Goal: Task Accomplishment & Management: Use online tool/utility

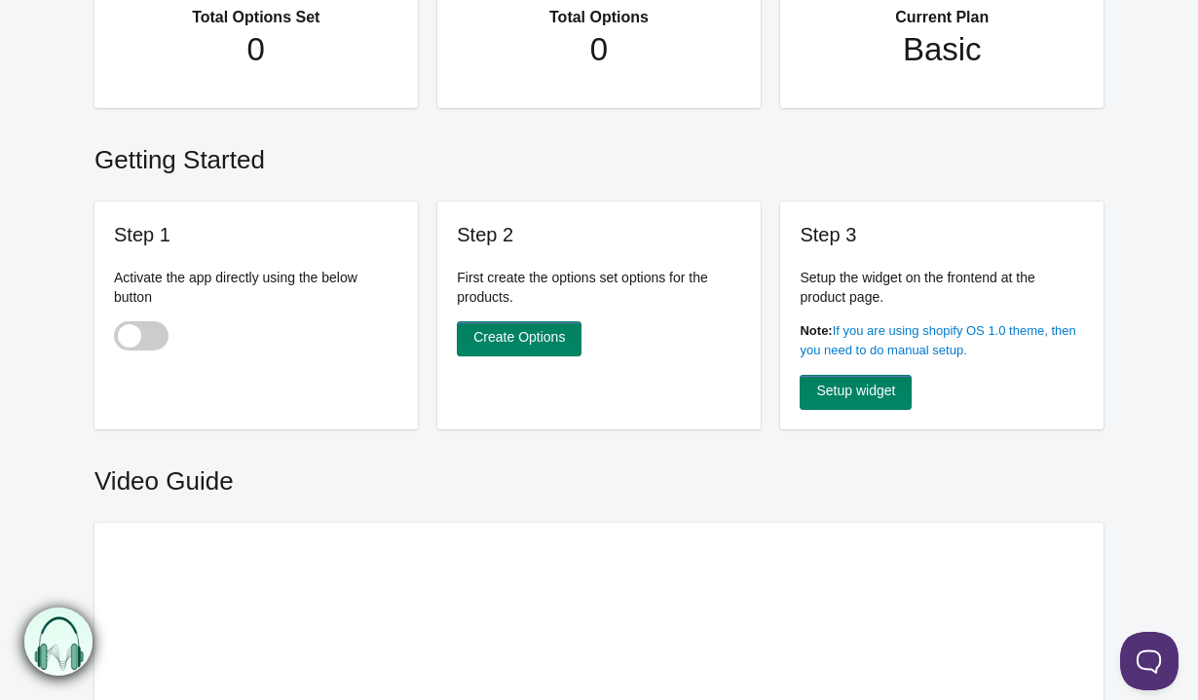
scroll to position [231, 0]
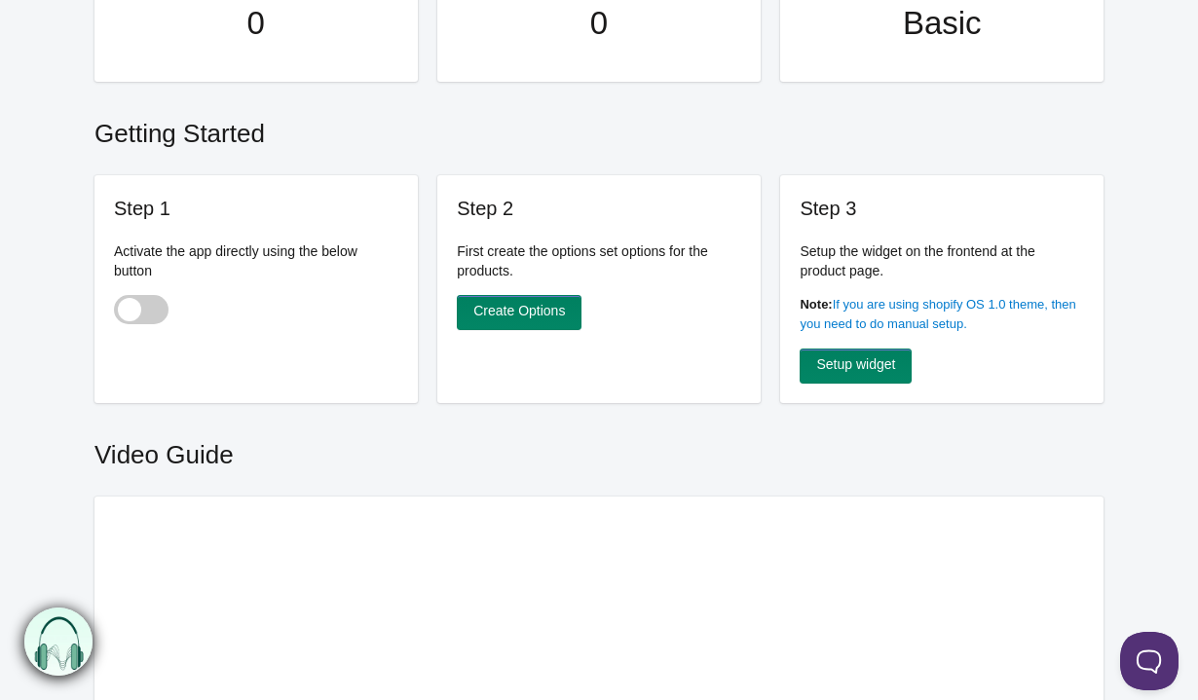
click at [144, 307] on span at bounding box center [141, 309] width 55 height 29
click at [116, 311] on input "checkbox" at bounding box center [115, 312] width 2 height 2
checkbox input "true"
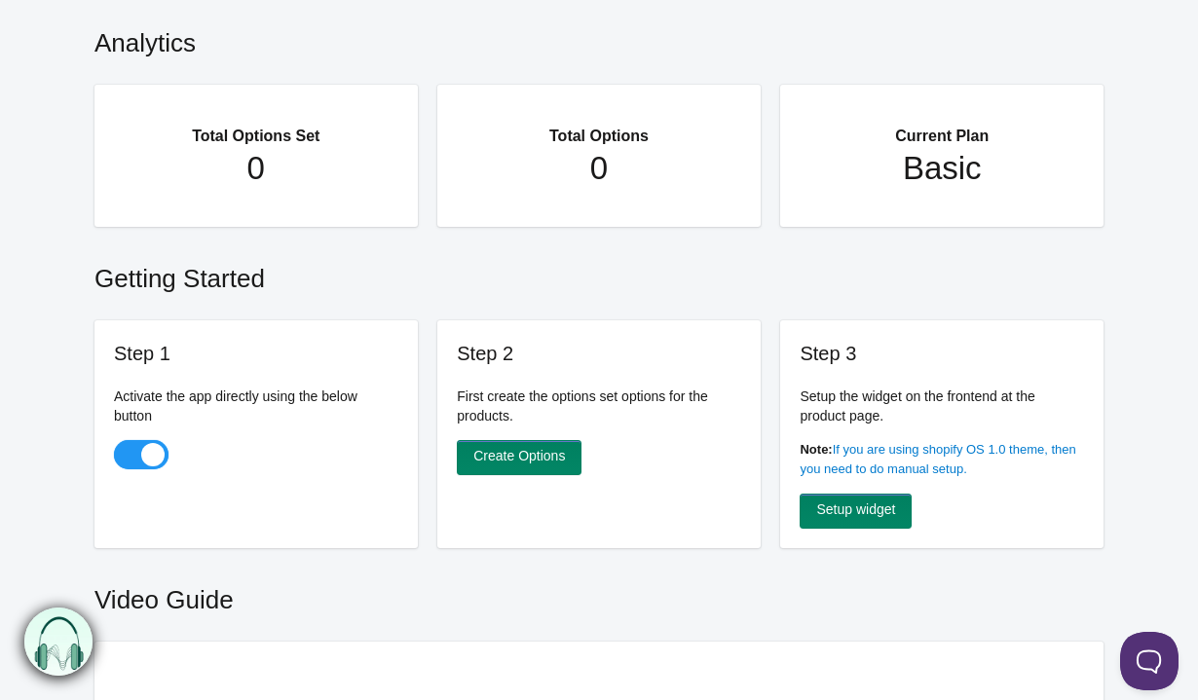
scroll to position [236, 0]
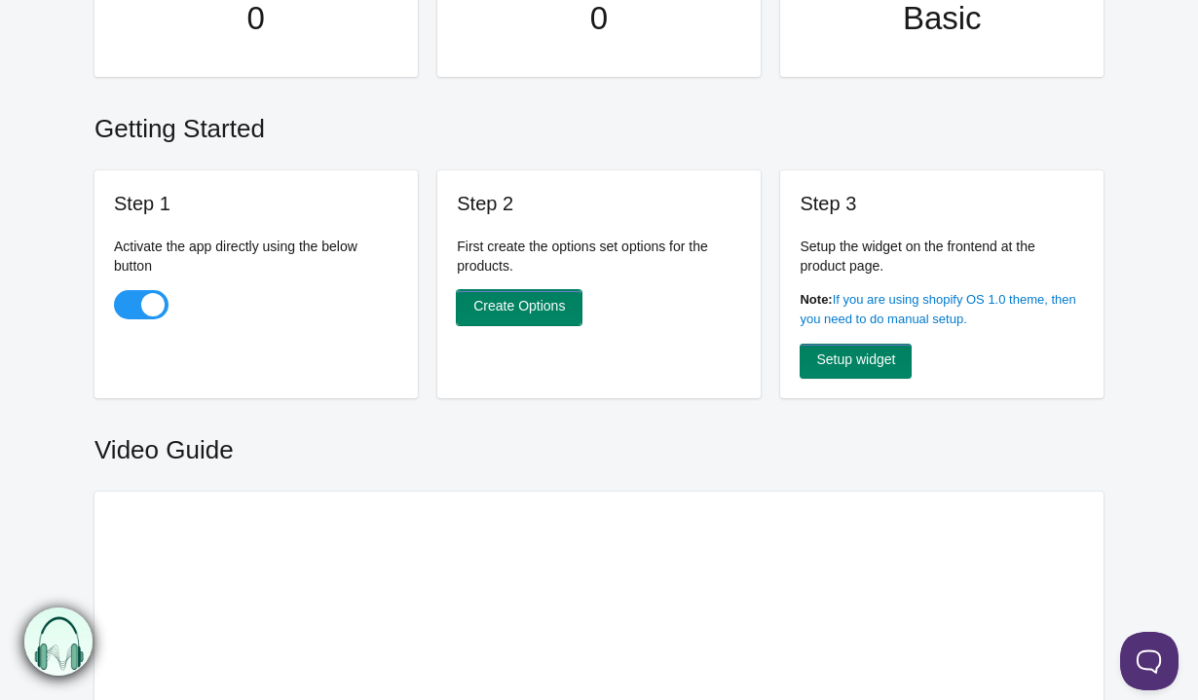
click at [540, 306] on link "Create Options" at bounding box center [519, 307] width 125 height 35
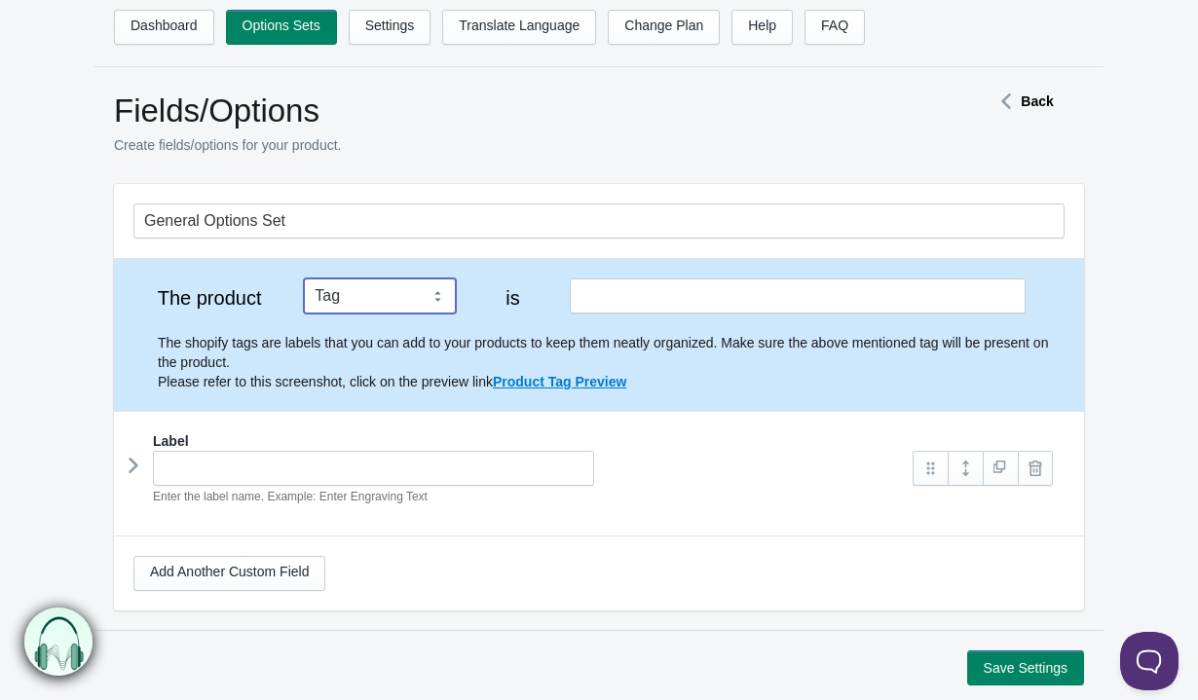
click at [409, 297] on select "Tag Vendor Type URL Handle All Products" at bounding box center [380, 295] width 152 height 35
click at [304, 278] on select "Tag Vendor Type URL Handle All Products" at bounding box center [380, 295] width 152 height 35
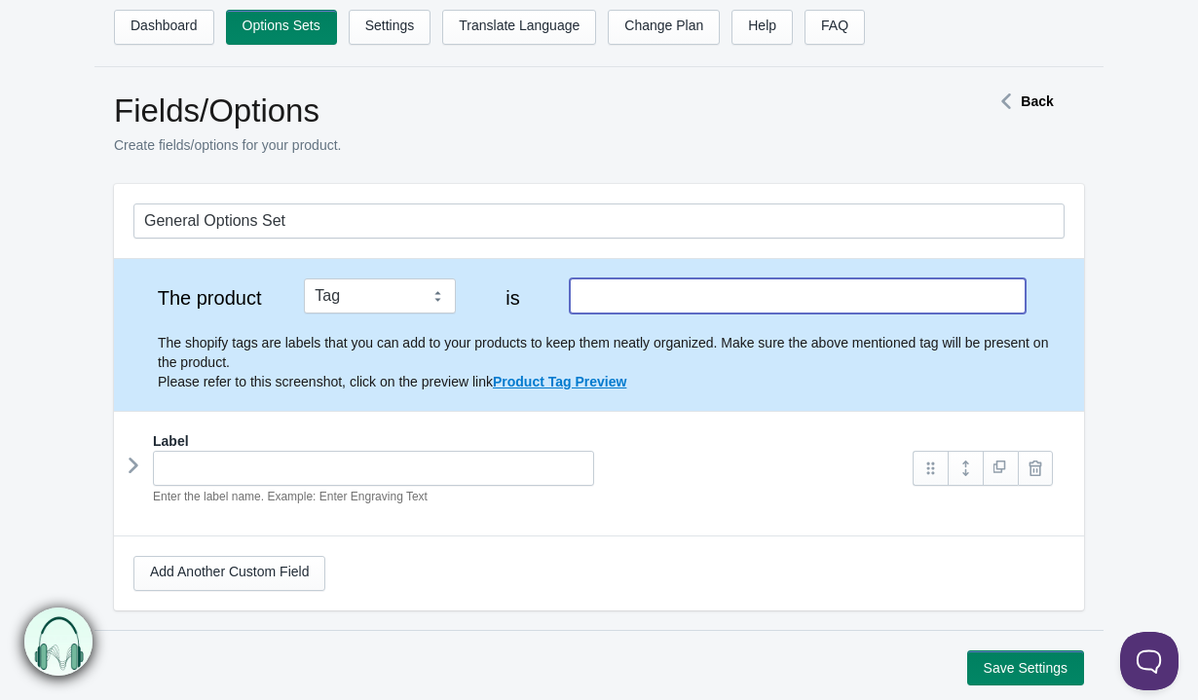
click at [683, 292] on input "text" at bounding box center [798, 295] width 456 height 35
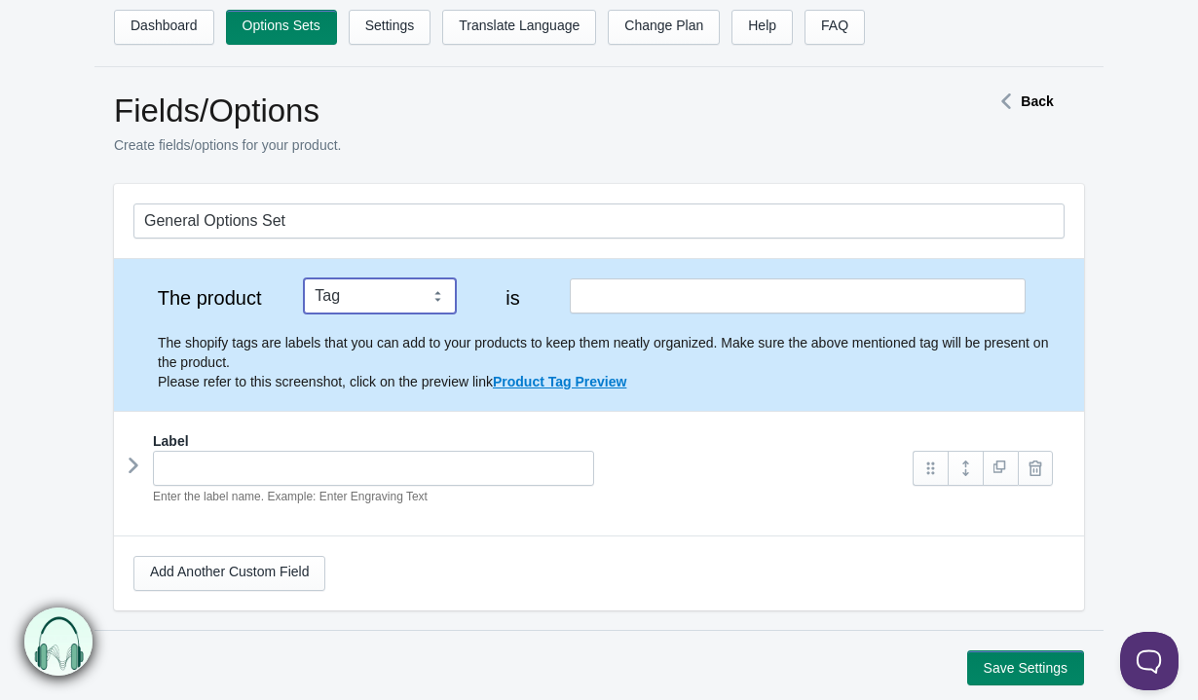
click at [371, 298] on select "Tag Vendor Type URL Handle All Products" at bounding box center [380, 295] width 152 height 35
click at [430, 290] on select "Tag Vendor Type URL Handle All Products" at bounding box center [380, 295] width 152 height 35
click at [304, 278] on select "Tag Vendor Type URL Handle All Products" at bounding box center [380, 295] width 152 height 35
click at [420, 304] on select "Tag Vendor Type URL Handle All Products" at bounding box center [380, 295] width 152 height 35
click at [304, 278] on select "Tag Vendor Type URL Handle All Products" at bounding box center [380, 295] width 152 height 35
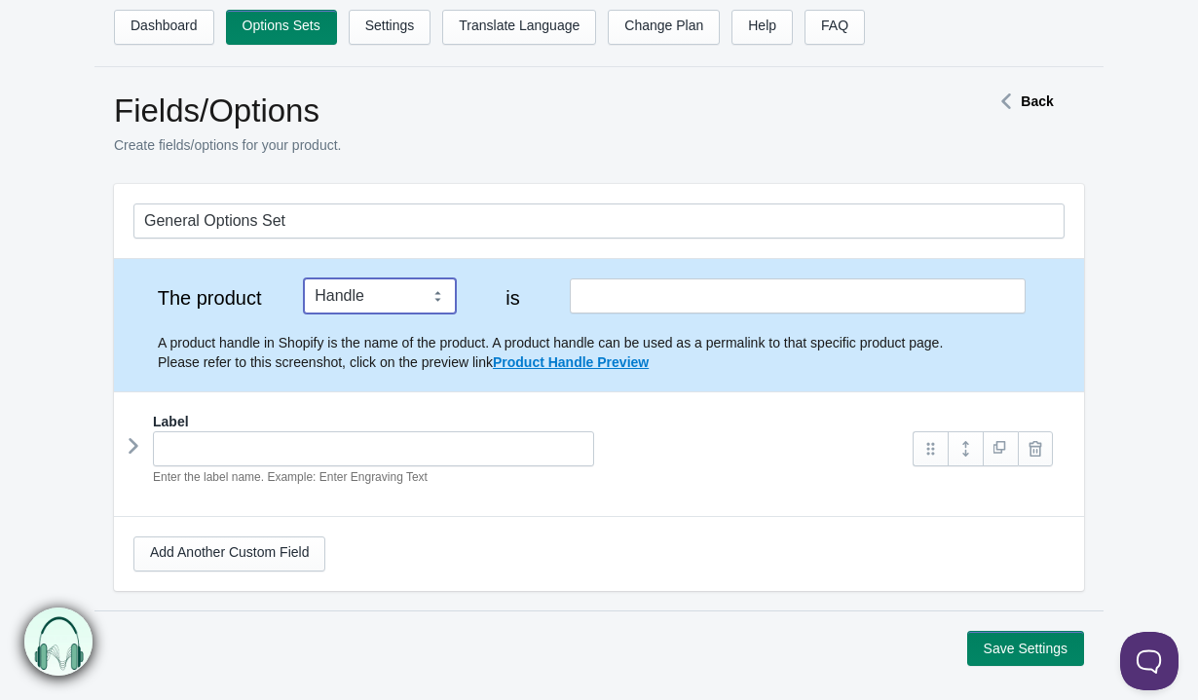
click at [414, 294] on select "Tag Vendor Type URL Handle All Products" at bounding box center [380, 295] width 152 height 35
select select "1"
click at [304, 278] on select "Tag Vendor Type URL Handle All Products" at bounding box center [380, 295] width 152 height 35
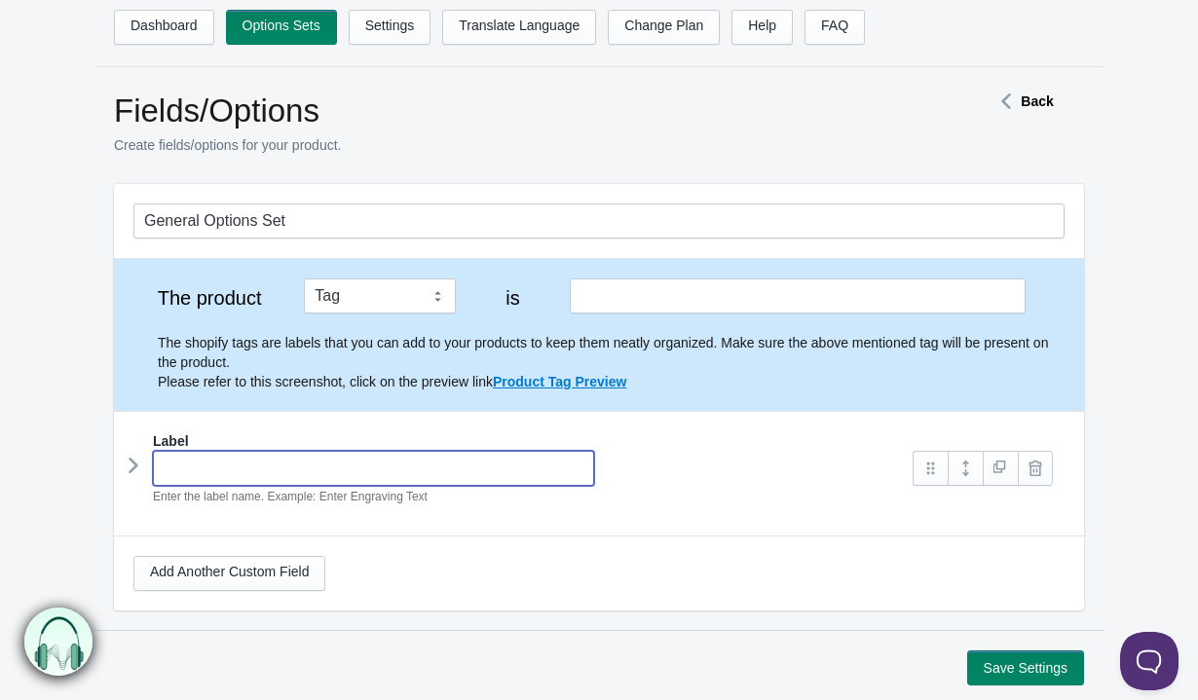
click at [330, 456] on input "text" at bounding box center [373, 468] width 441 height 35
click at [777, 458] on div "Enter the label name. Example: Enter Engraving Text" at bounding box center [513, 478] width 760 height 55
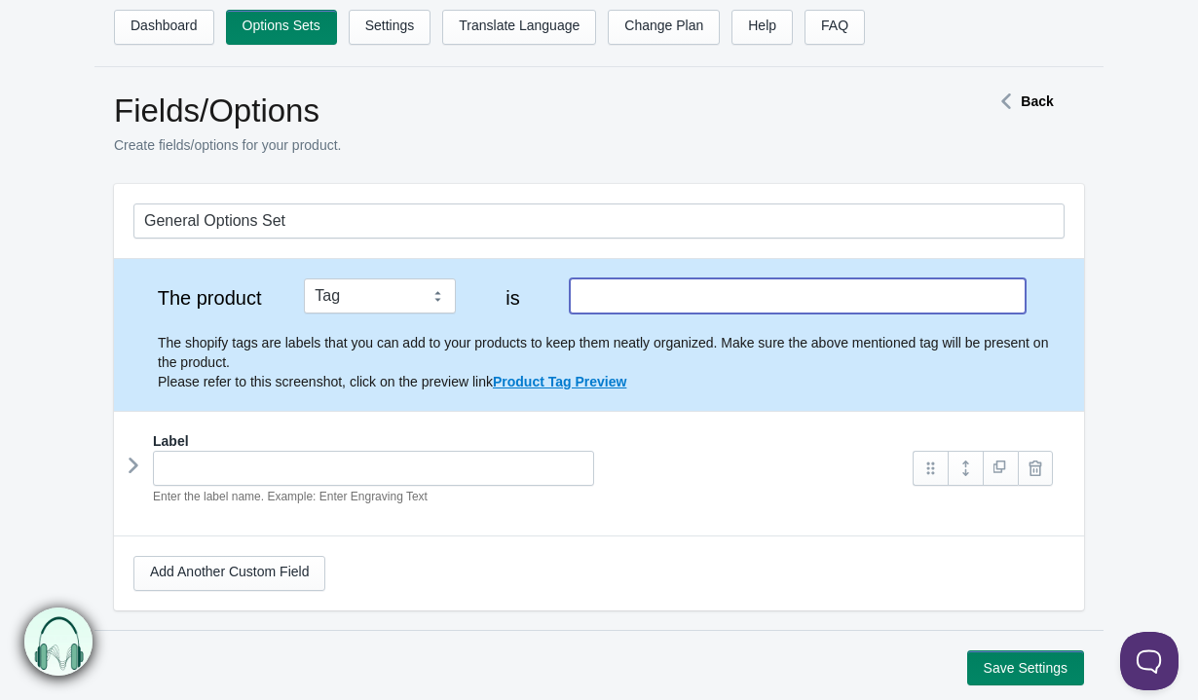
click at [733, 287] on input "text" at bounding box center [798, 295] width 456 height 35
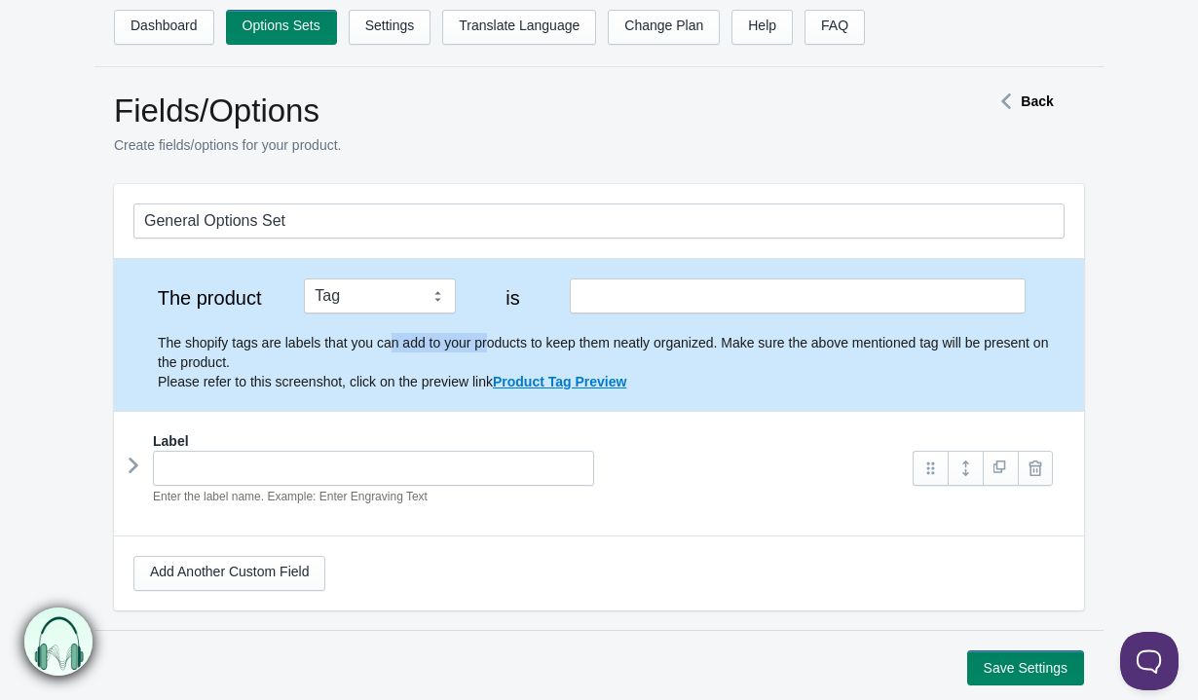
drag, startPoint x: 400, startPoint y: 348, endPoint x: 502, endPoint y: 347, distance: 102.2
click at [502, 347] on p "The shopify tags are labels that you can add to your products to keep them neat…" at bounding box center [611, 362] width 906 height 58
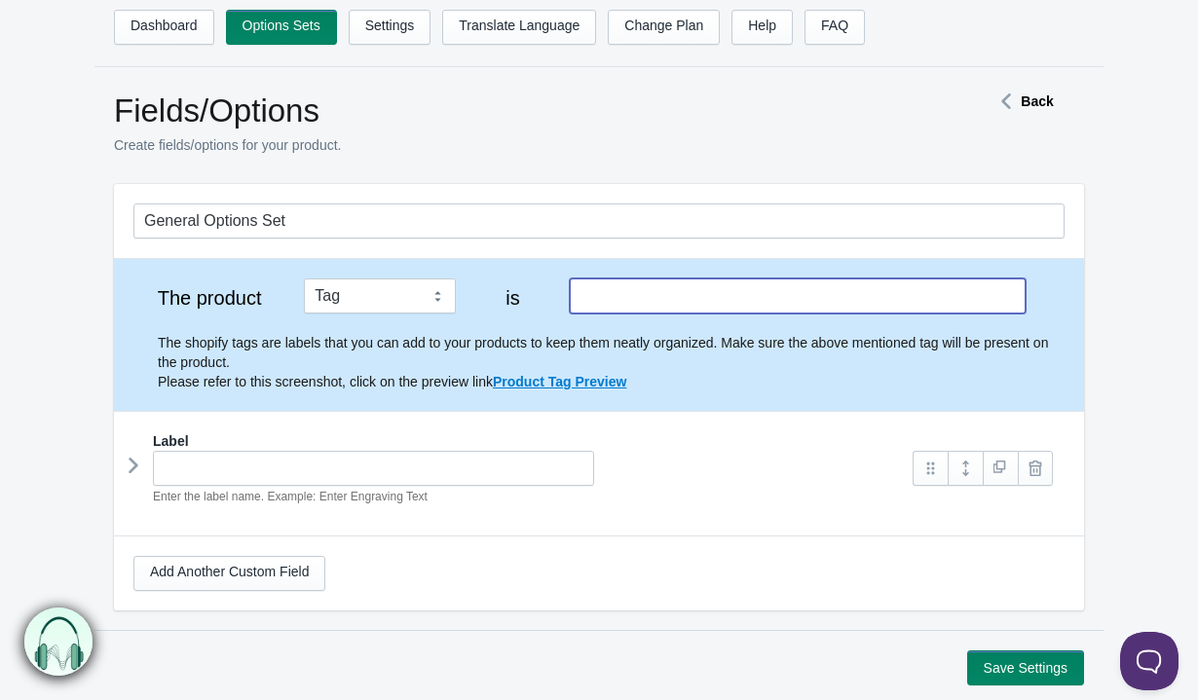
click at [736, 290] on input "text" at bounding box center [798, 295] width 456 height 35
type input "MPO"
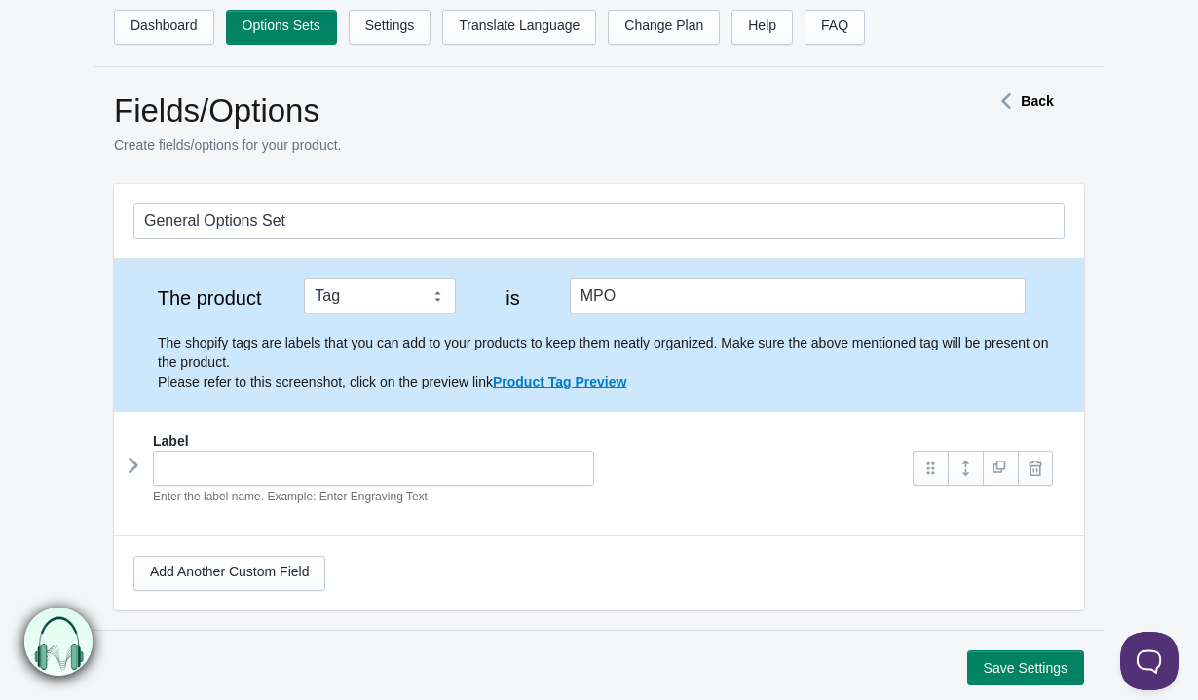
drag, startPoint x: 801, startPoint y: 380, endPoint x: 283, endPoint y: 524, distance: 537.6
click at [801, 380] on p "The shopify tags are labels that you can add to your products to keep them neat…" at bounding box center [611, 362] width 906 height 58
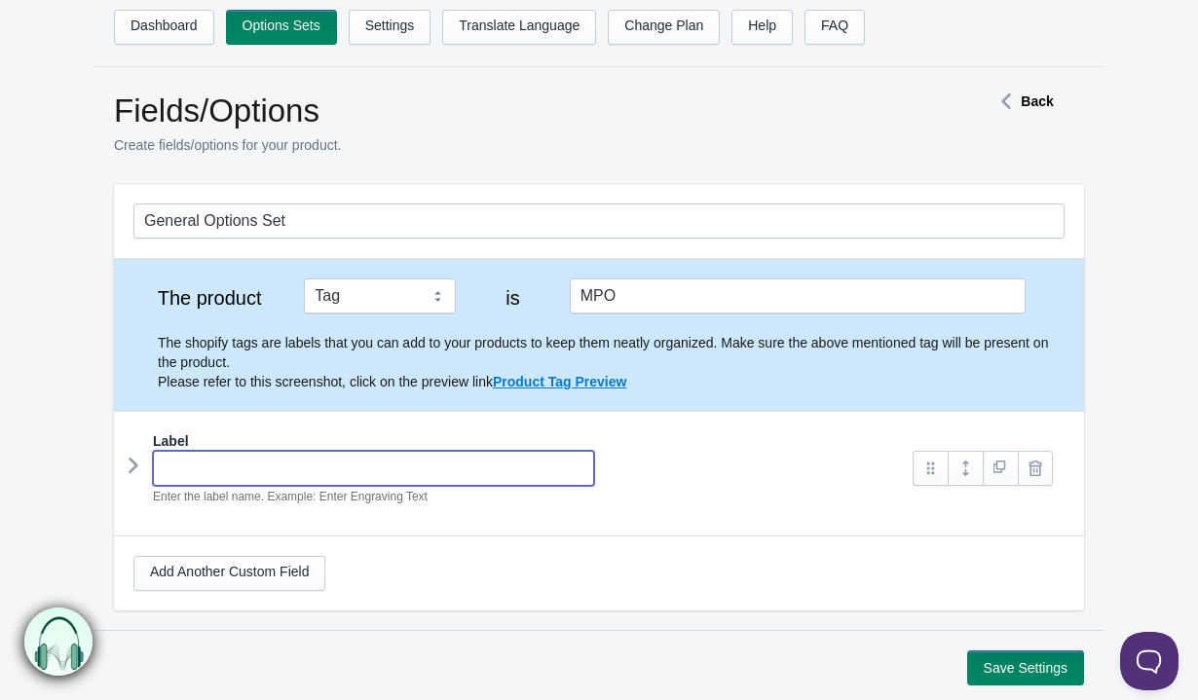
click at [284, 485] on input "text" at bounding box center [373, 468] width 441 height 35
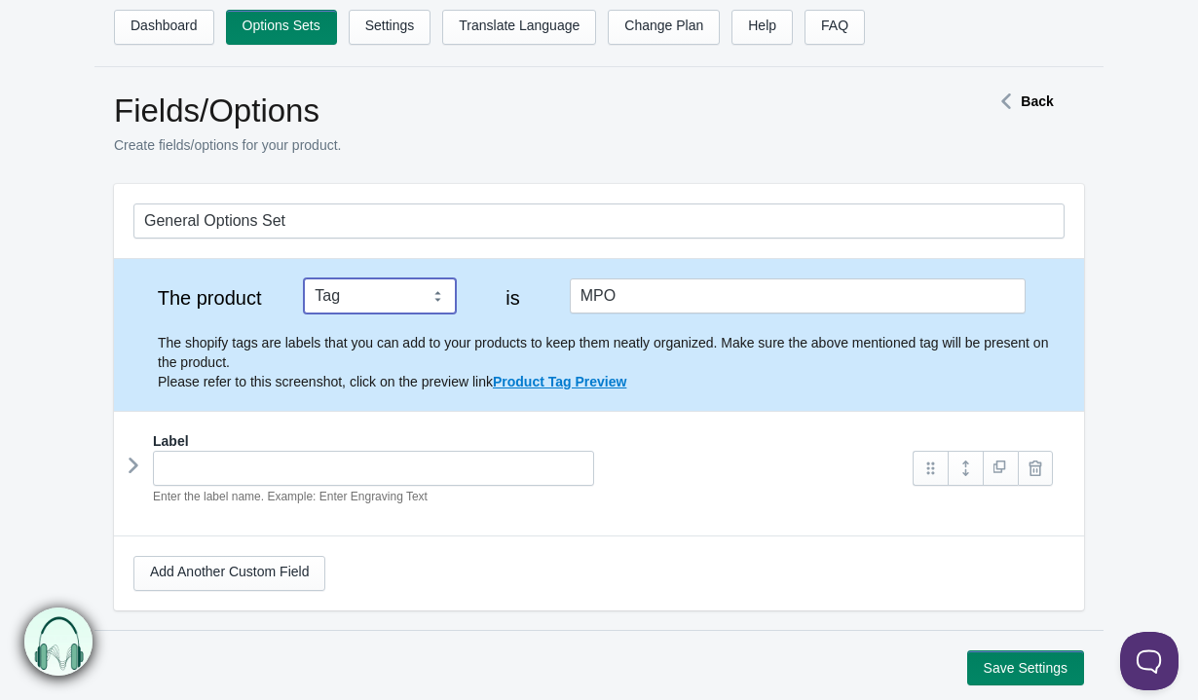
click at [380, 301] on select "Tag Vendor Type URL Handle All Products" at bounding box center [380, 295] width 152 height 35
click at [304, 278] on select "Tag Vendor Type URL Handle All Products" at bounding box center [380, 295] width 152 height 35
click at [443, 357] on p "The shopify tags are labels that you can add to your products to keep them neat…" at bounding box center [611, 362] width 906 height 58
click at [414, 306] on select "Tag Vendor Type URL Handle All Products" at bounding box center [380, 295] width 152 height 35
select select "6"
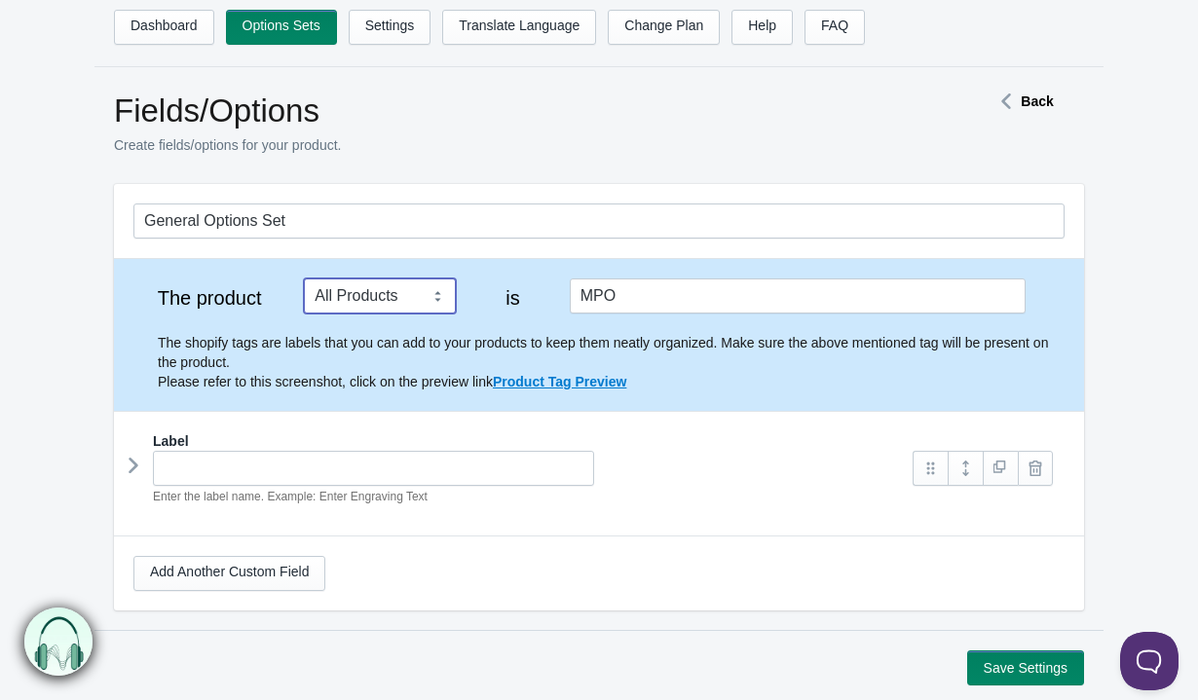
click at [304, 278] on select "Tag Vendor Type URL Handle All Products" at bounding box center [380, 295] width 152 height 35
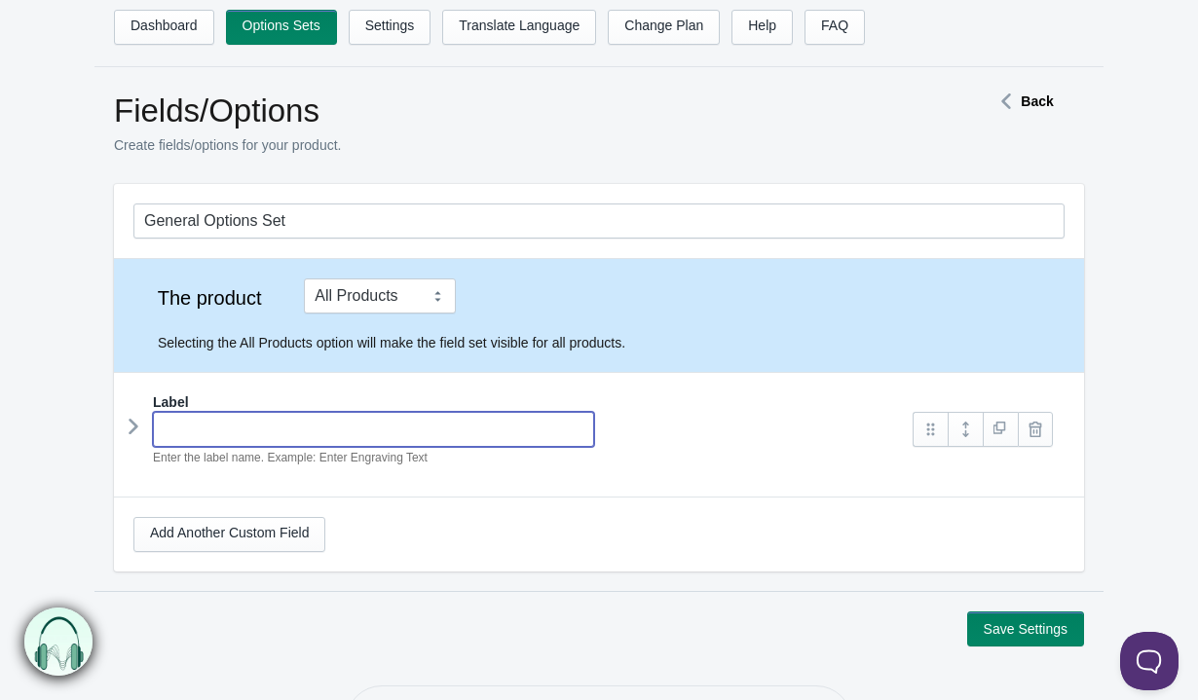
click at [360, 425] on input "text" at bounding box center [373, 429] width 441 height 35
type input "DONATION MT"
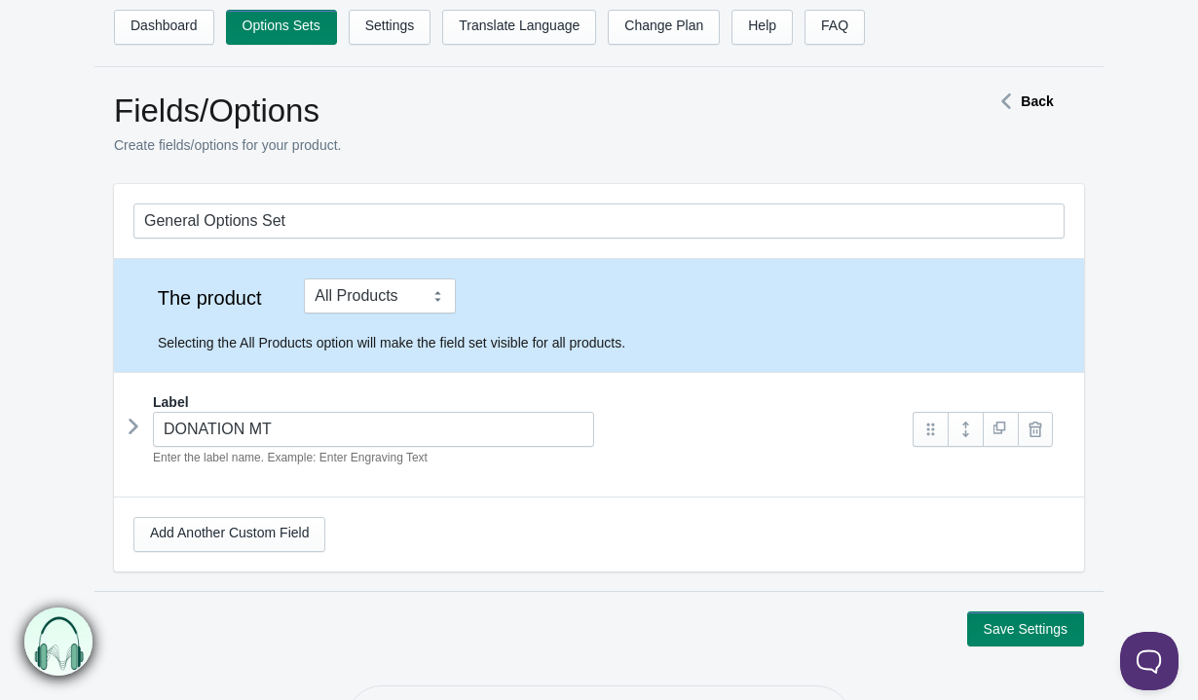
click at [335, 501] on div "Add Another Custom Field" at bounding box center [599, 535] width 970 height 74
click at [133, 420] on icon at bounding box center [133, 426] width 0 height 29
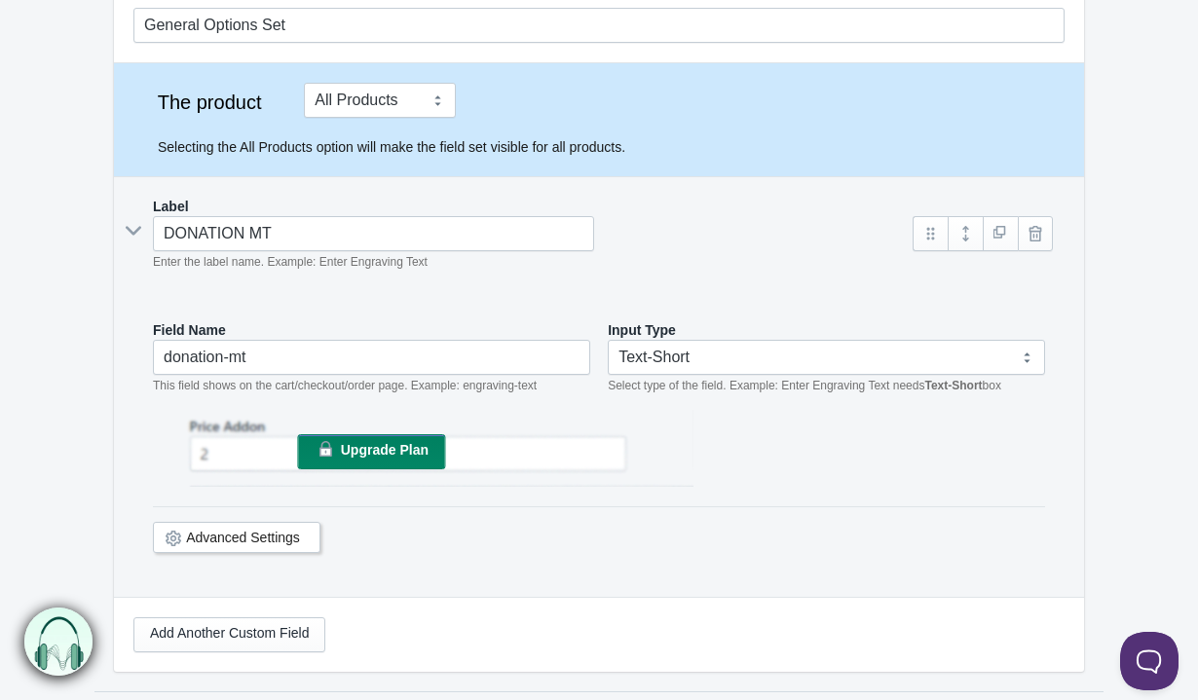
scroll to position [279, 0]
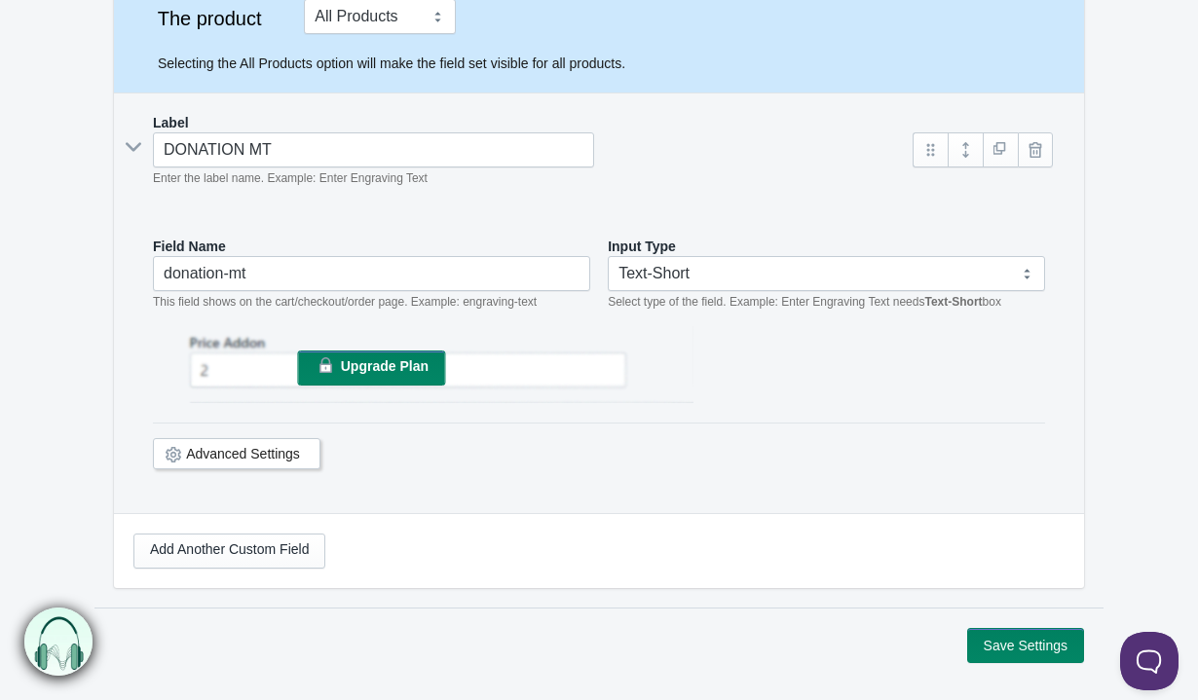
click at [398, 365] on span "Upgrade Plan" at bounding box center [385, 366] width 88 height 16
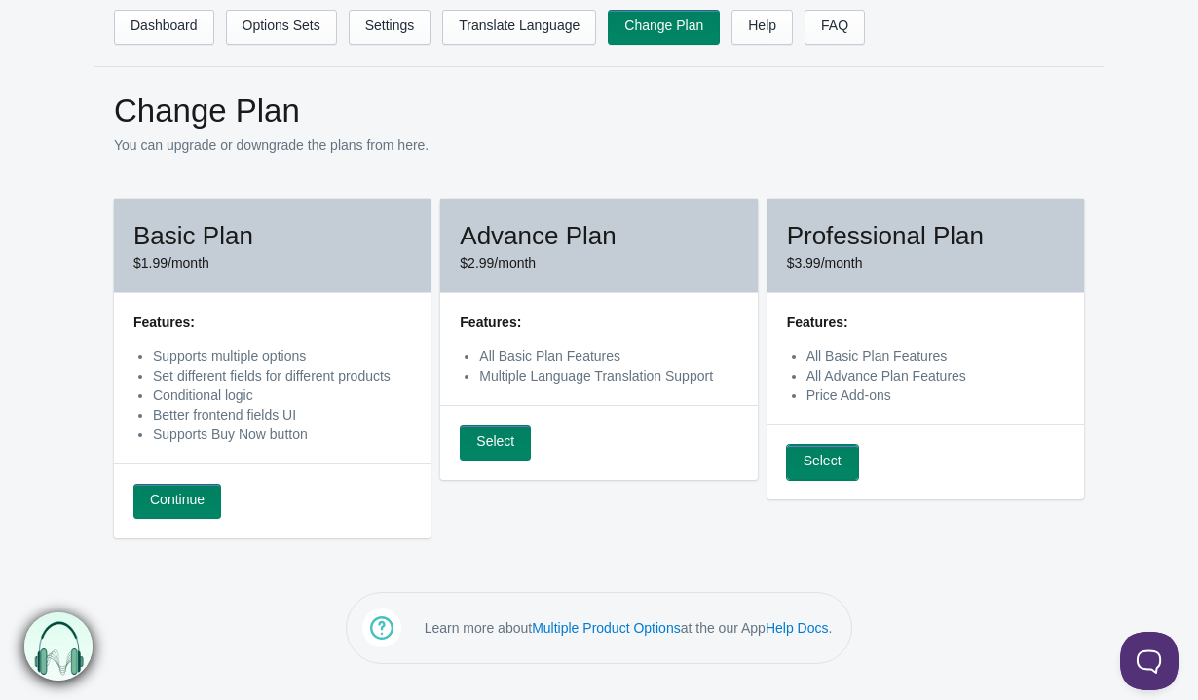
click at [836, 459] on link "Select" at bounding box center [822, 462] width 71 height 35
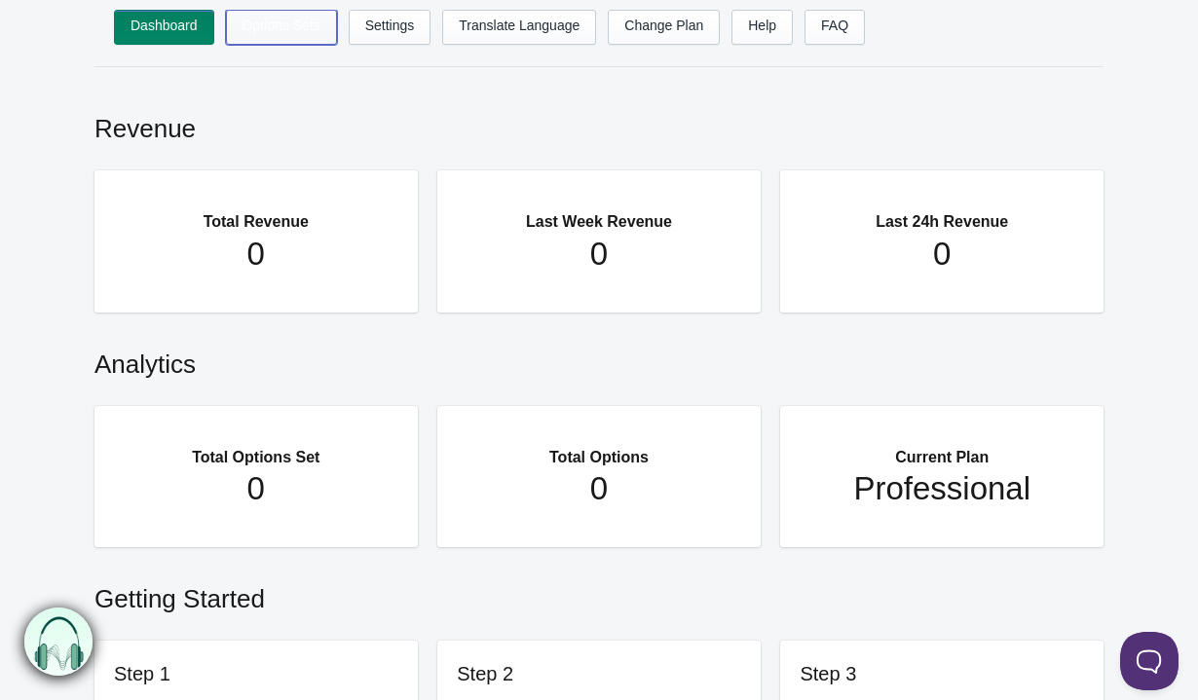
click at [300, 25] on link "Options Sets" at bounding box center [281, 27] width 111 height 35
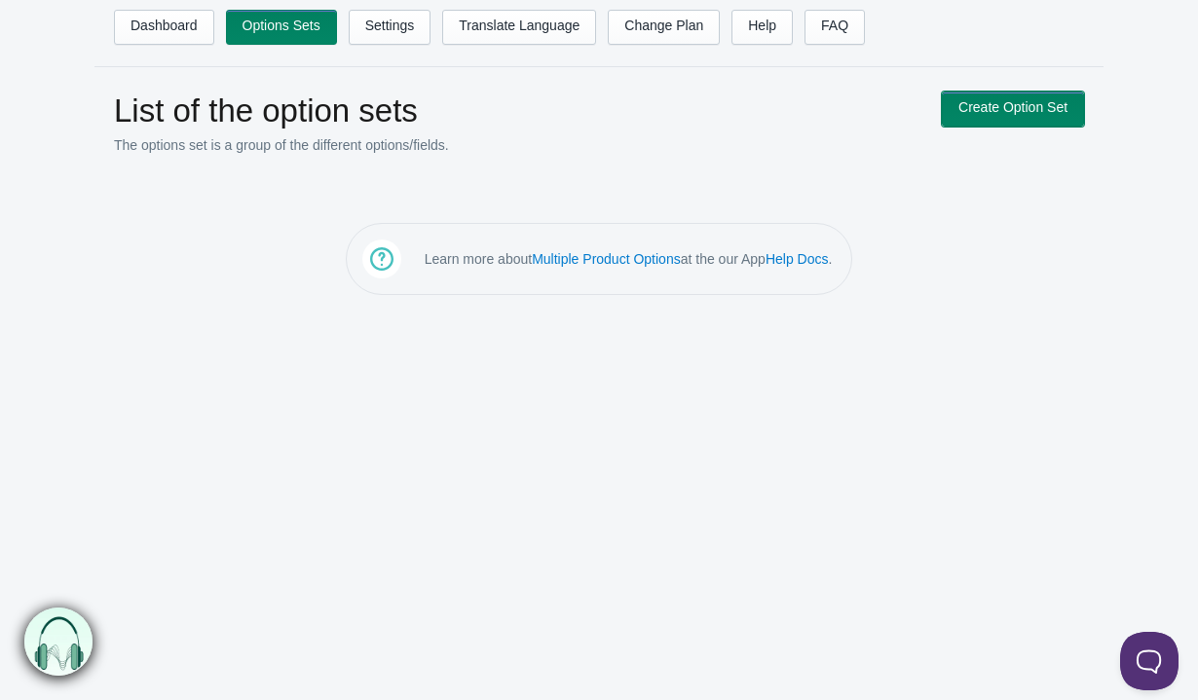
click at [1038, 99] on link "Create Option Set" at bounding box center [1012, 109] width 142 height 35
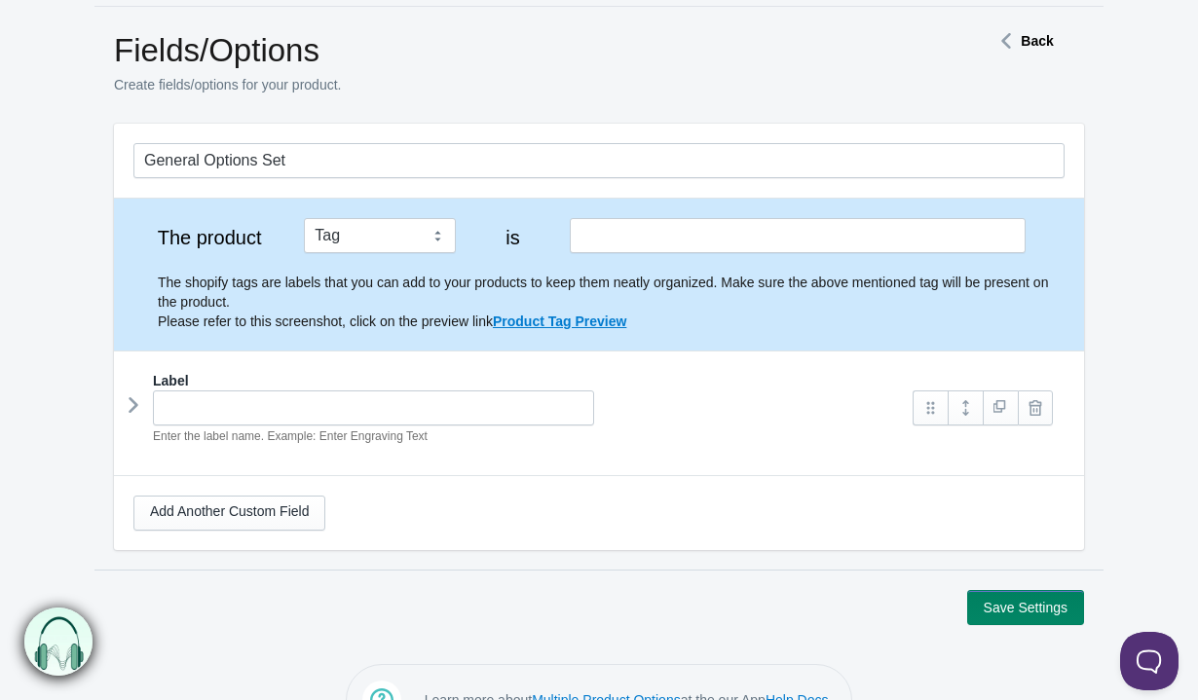
scroll to position [84, 0]
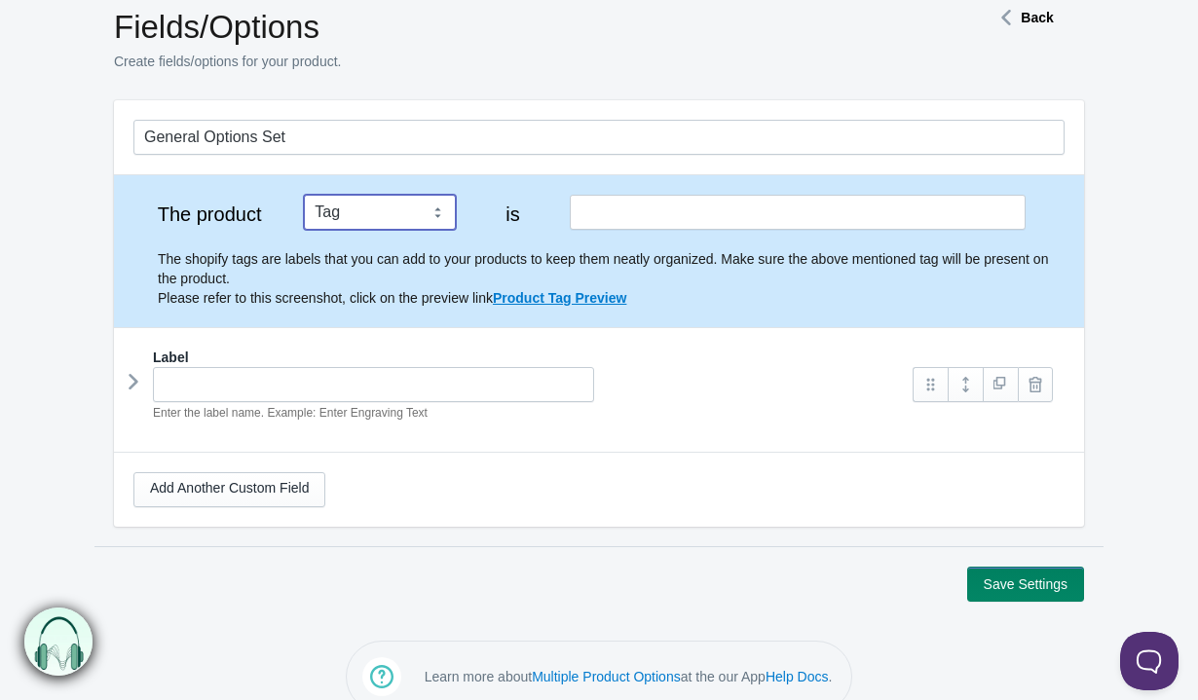
click at [389, 213] on select "Tag Vendor Type URL Handle All Products" at bounding box center [380, 212] width 152 height 35
select select "6"
click at [304, 202] on select "Tag Vendor Type URL Handle All Products" at bounding box center [380, 212] width 152 height 35
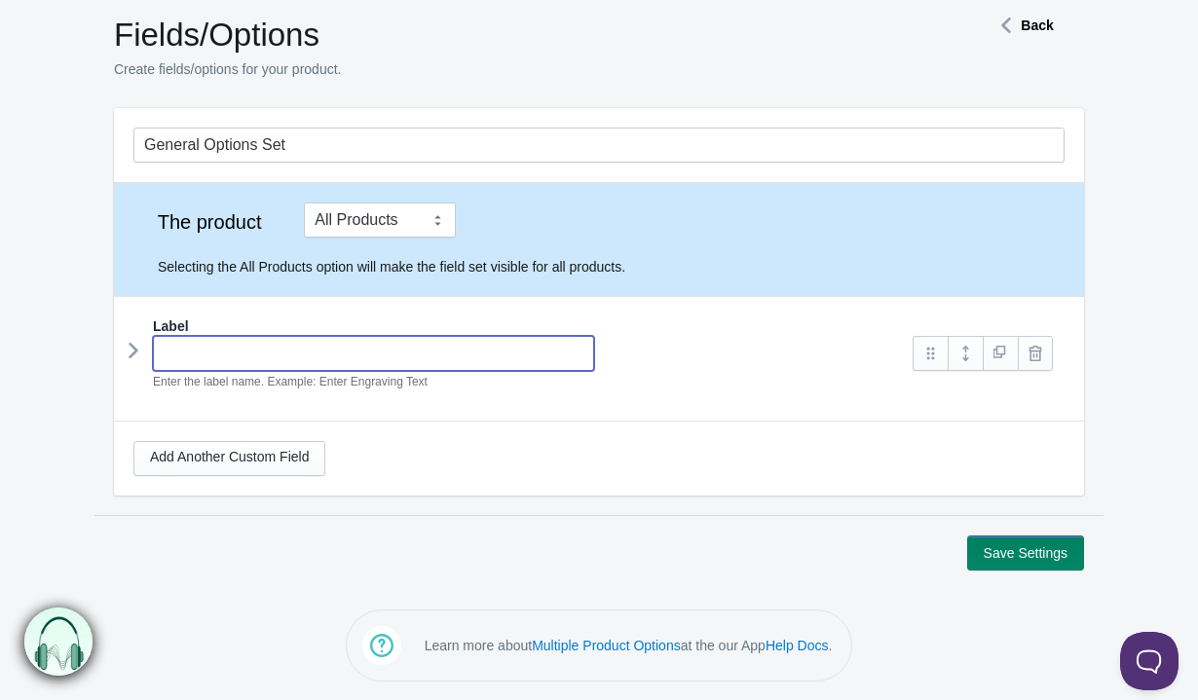
click at [337, 344] on input "text" at bounding box center [373, 353] width 441 height 35
type input "AMT"
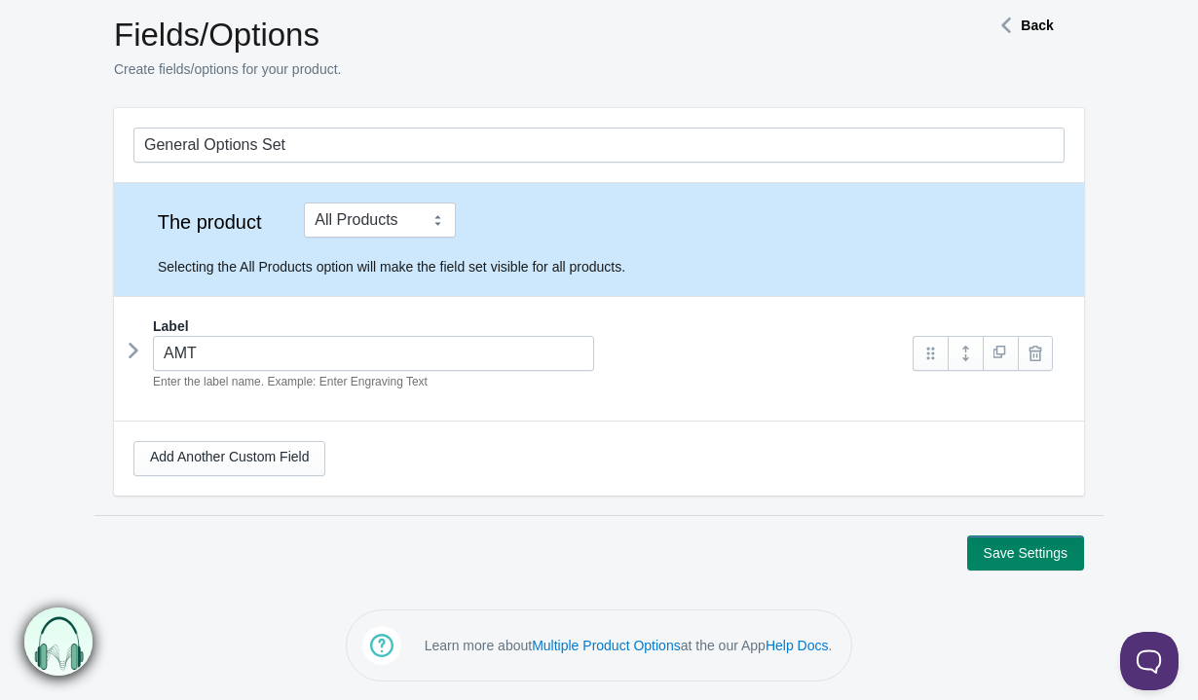
click at [667, 450] on div "Add Another Custom Field" at bounding box center [598, 458] width 931 height 35
click at [933, 357] on link at bounding box center [929, 353] width 35 height 35
click at [973, 349] on link at bounding box center [964, 353] width 35 height 35
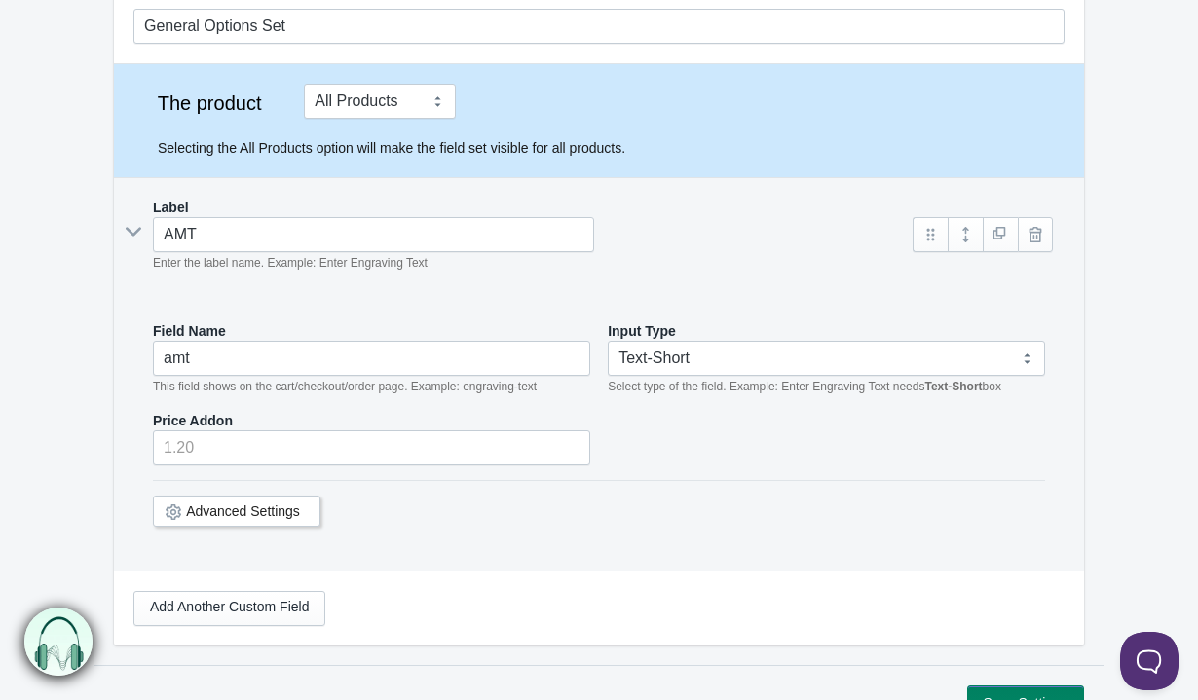
scroll to position [205, 0]
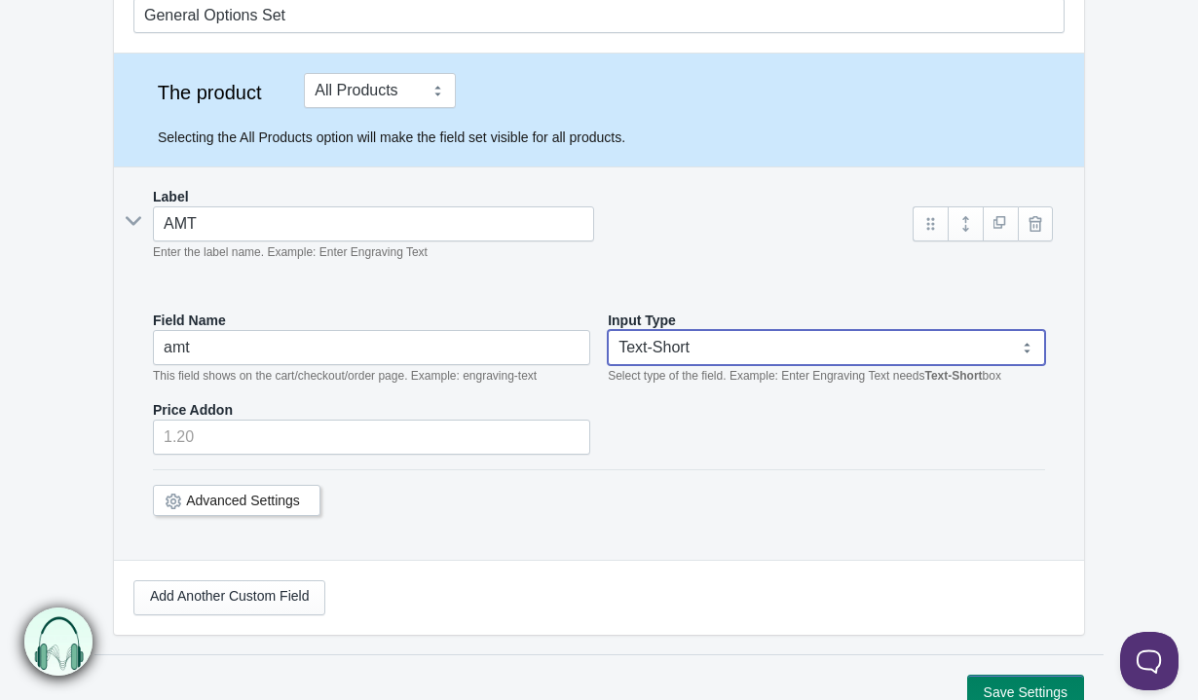
click at [705, 349] on select "Text-Short Text-Long Radio button Drop-down select Image Checkbox Datepicker" at bounding box center [826, 347] width 437 height 35
select select "3"
click at [608, 330] on select "Text-Short Text-Long Radio button Drop-down select Image Checkbox Datepicker" at bounding box center [826, 347] width 437 height 35
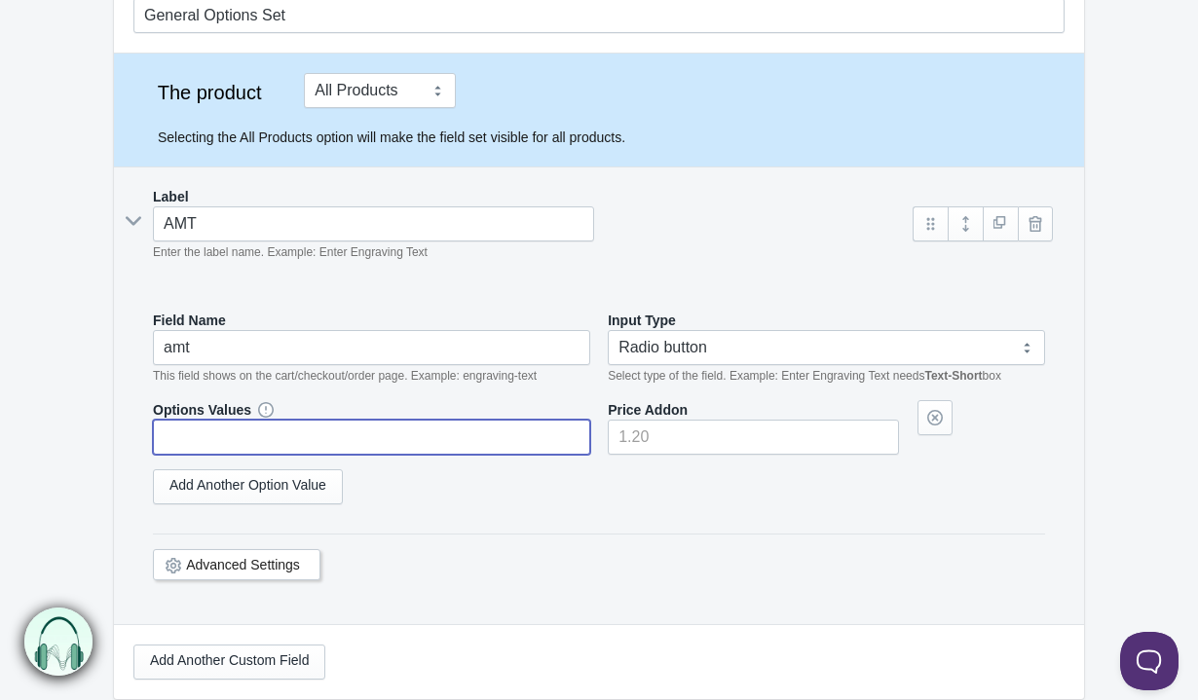
click at [412, 435] on input "text" at bounding box center [371, 437] width 437 height 35
type input "100"
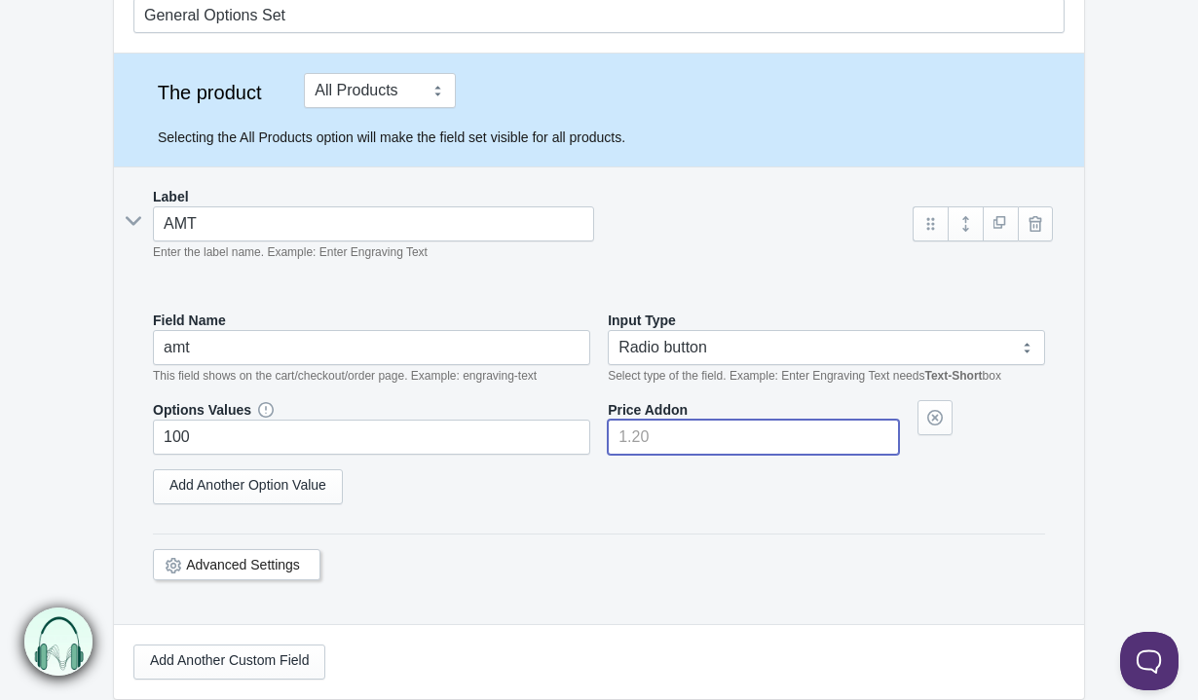
click at [742, 447] on input"] "number" at bounding box center [753, 437] width 291 height 35
click at [870, 479] on div "Add Another Option Value" at bounding box center [599, 486] width 892 height 35
click at [317, 475] on link "Add Another Option Value" at bounding box center [248, 486] width 190 height 35
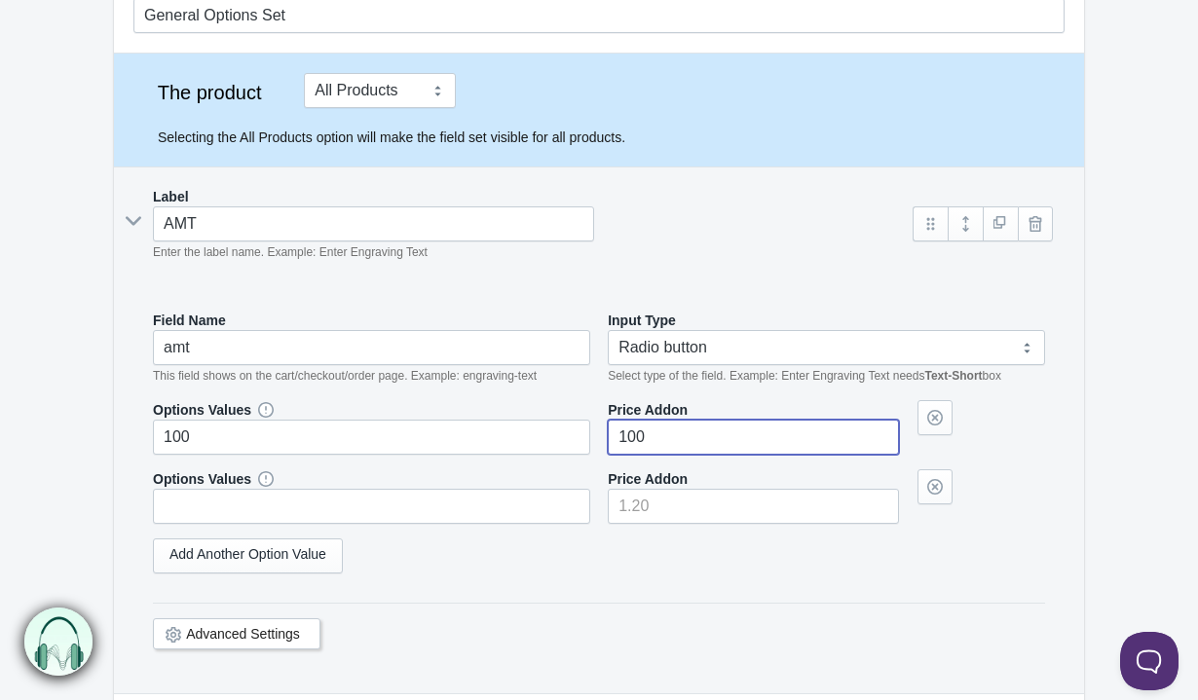
click at [317, 475] on div "Options Values" at bounding box center [371, 496] width 437 height 55
type input"] "100"
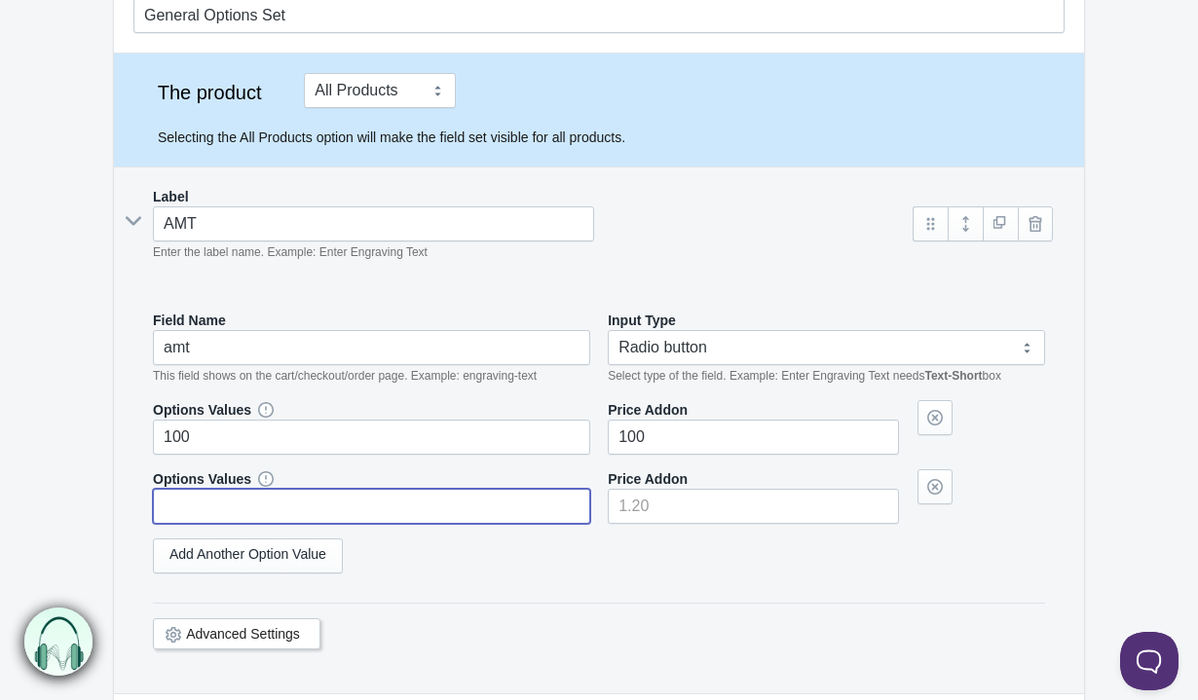
click at [317, 495] on input "text" at bounding box center [371, 506] width 437 height 35
drag, startPoint x: 703, startPoint y: 481, endPoint x: 675, endPoint y: 503, distance: 36.0
click at [703, 482] on div "Price Addon" at bounding box center [753, 496] width 291 height 55
type input "200"
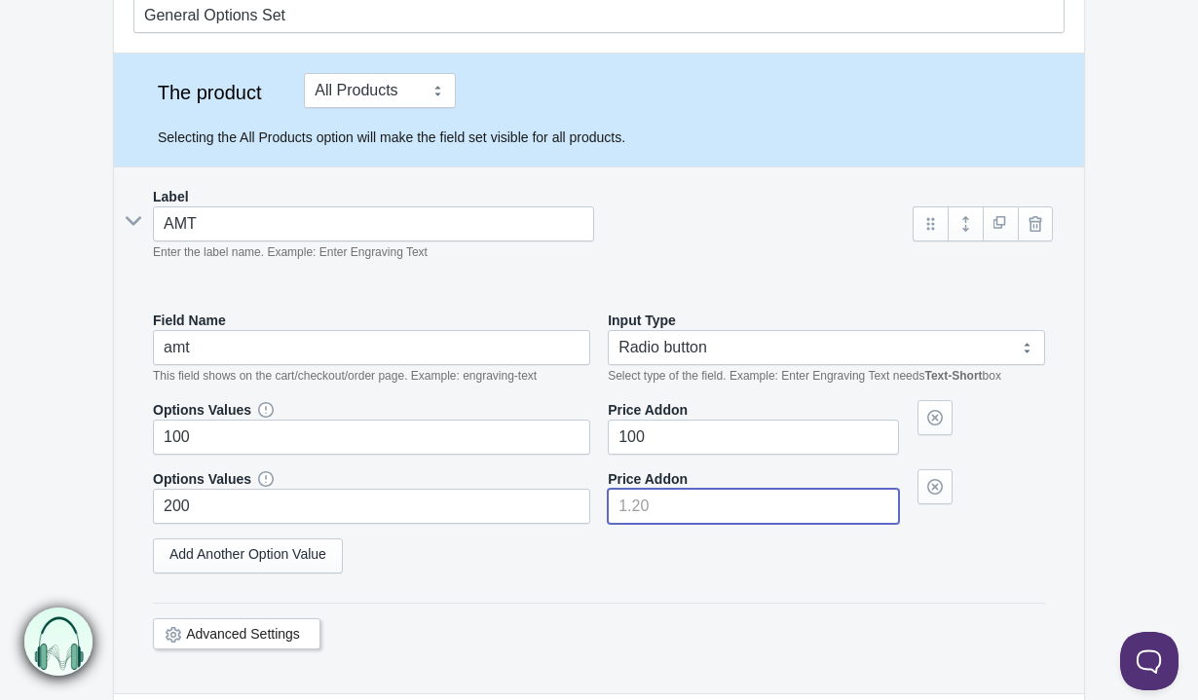
click at [678, 503] on input"] "number" at bounding box center [753, 506] width 291 height 35
drag, startPoint x: 601, startPoint y: 557, endPoint x: 226, endPoint y: 567, distance: 375.0
click at [601, 557] on div "Add Another Option Value" at bounding box center [599, 555] width 892 height 35
click at [243, 555] on link "Add Another Option Value" at bounding box center [248, 555] width 190 height 35
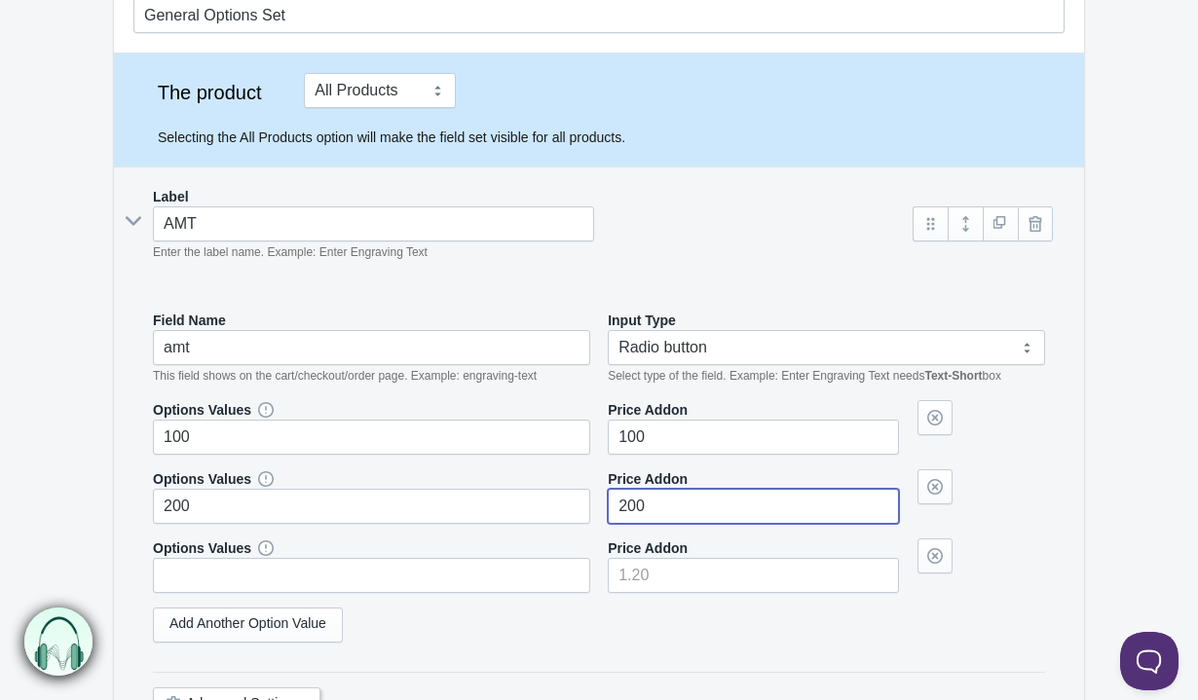
type input"] "200"
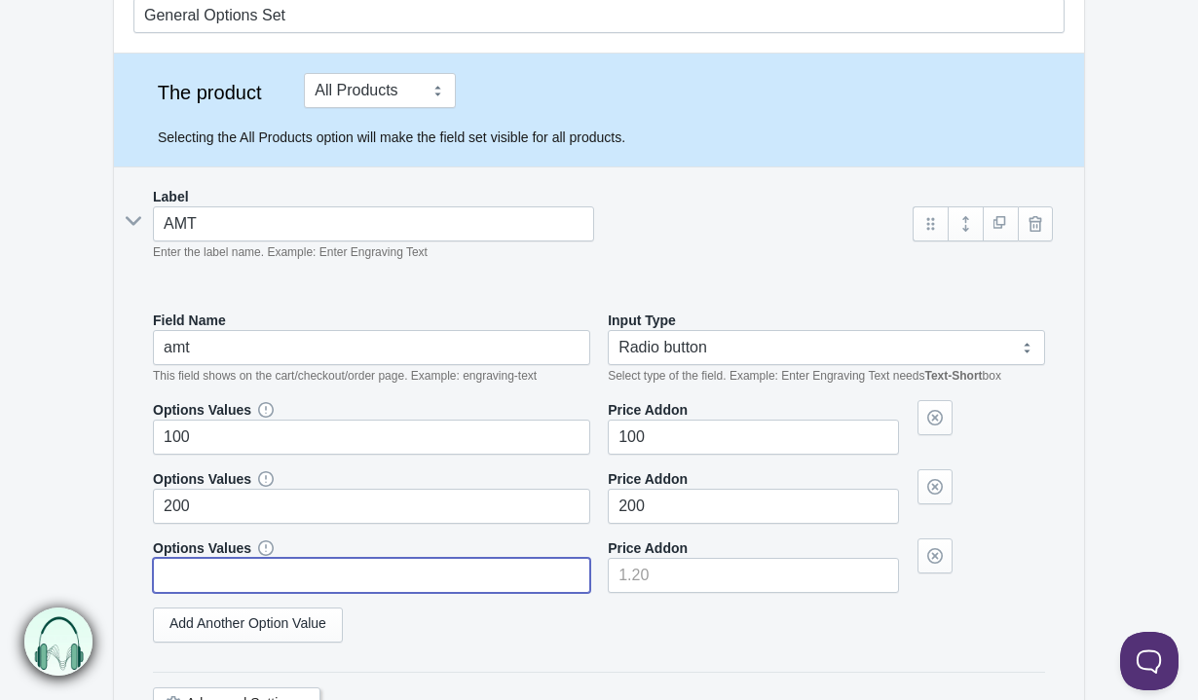
click at [278, 577] on input "text" at bounding box center [371, 575] width 437 height 35
type input "300"
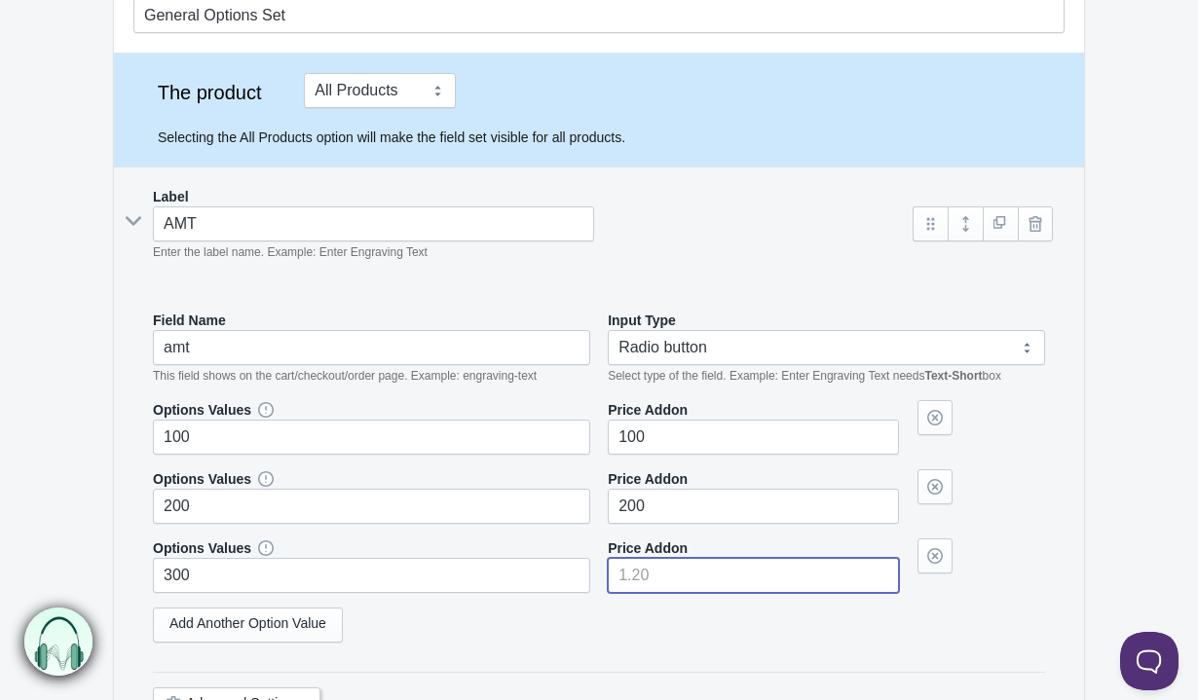
click at [700, 566] on input"] "number" at bounding box center [753, 575] width 291 height 35
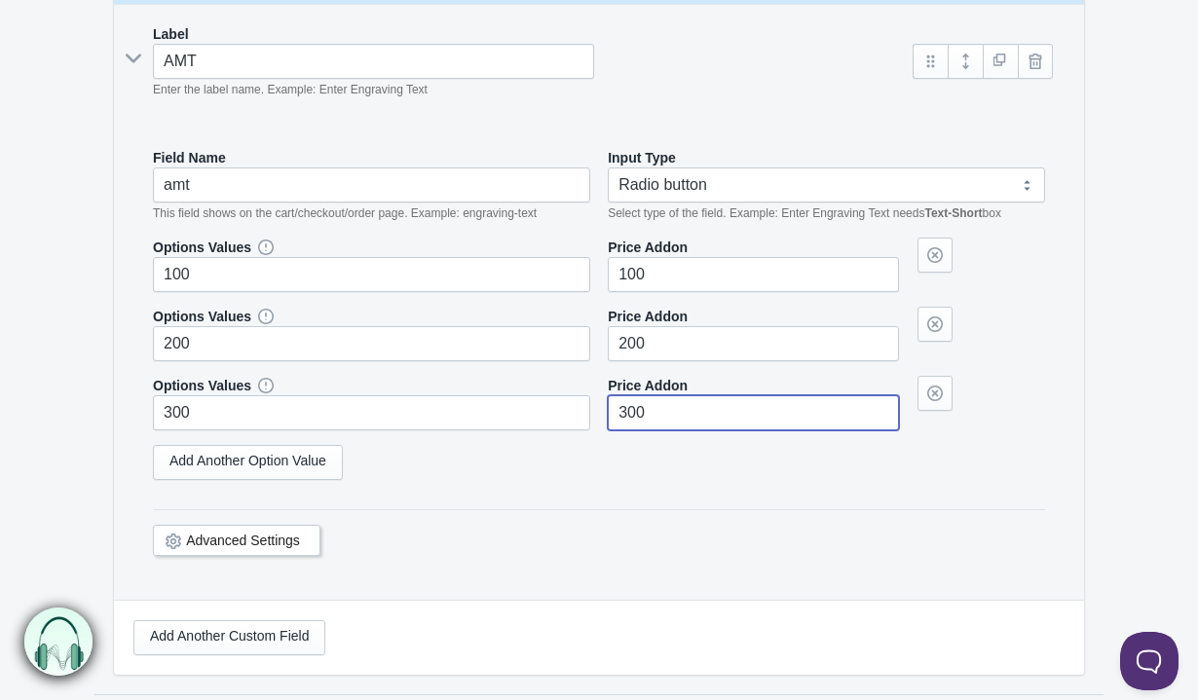
scroll to position [369, 0]
click at [259, 537] on link "Advanced Settings" at bounding box center [243, 540] width 114 height 16
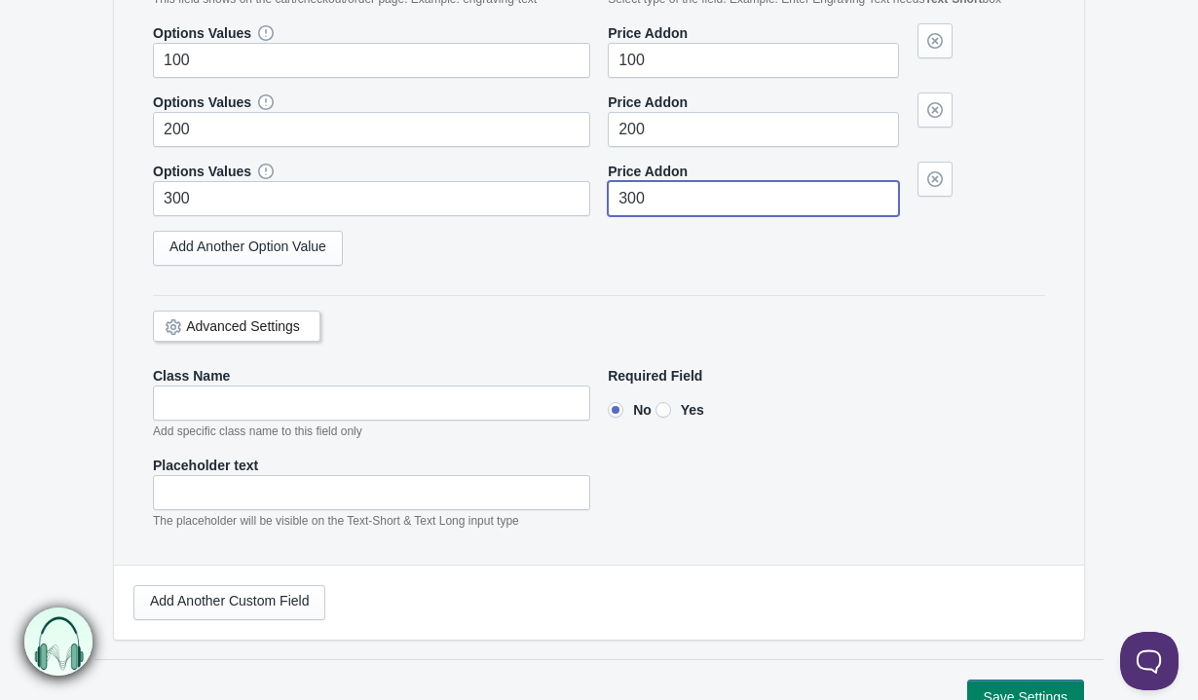
scroll to position [594, 0]
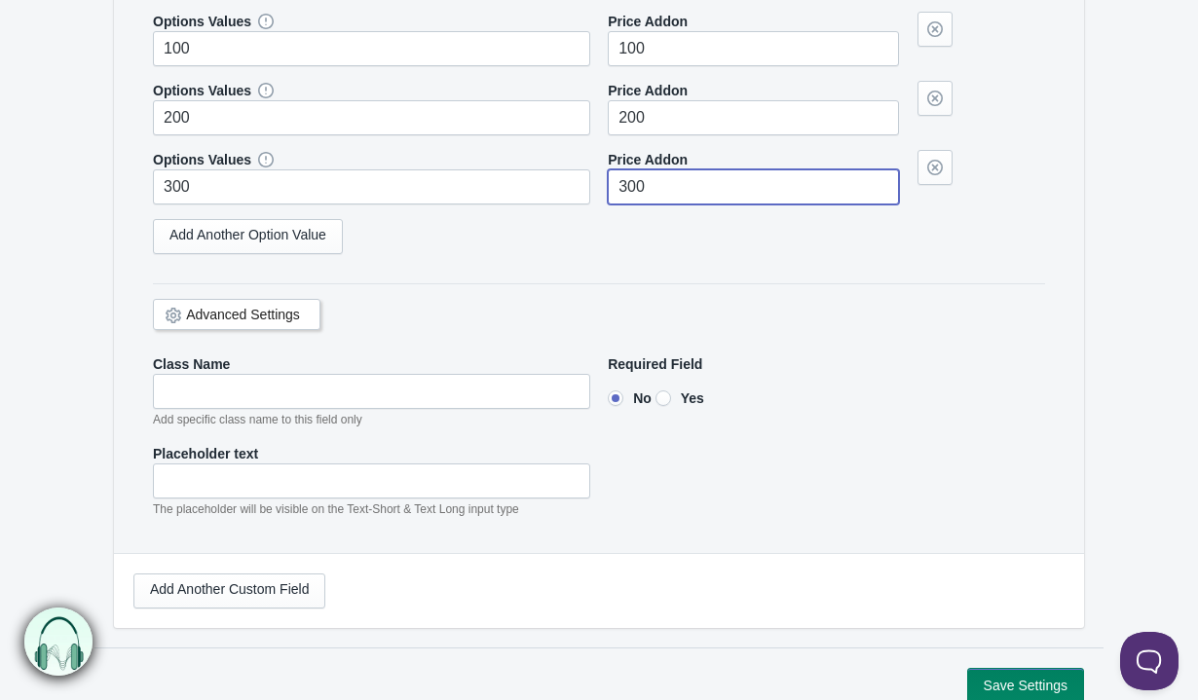
click at [260, 308] on link "Advanced Settings" at bounding box center [243, 315] width 114 height 16
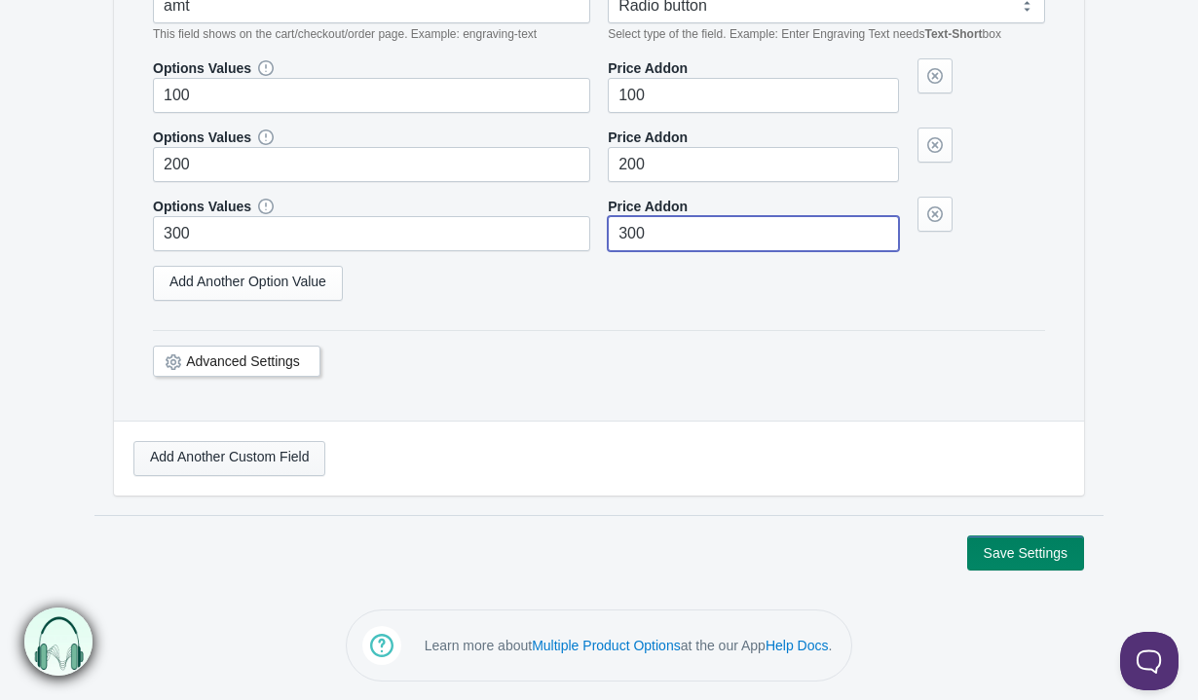
scroll to position [547, 0]
type input"] "300"
click at [224, 459] on link "Add Another Custom Field" at bounding box center [229, 458] width 192 height 35
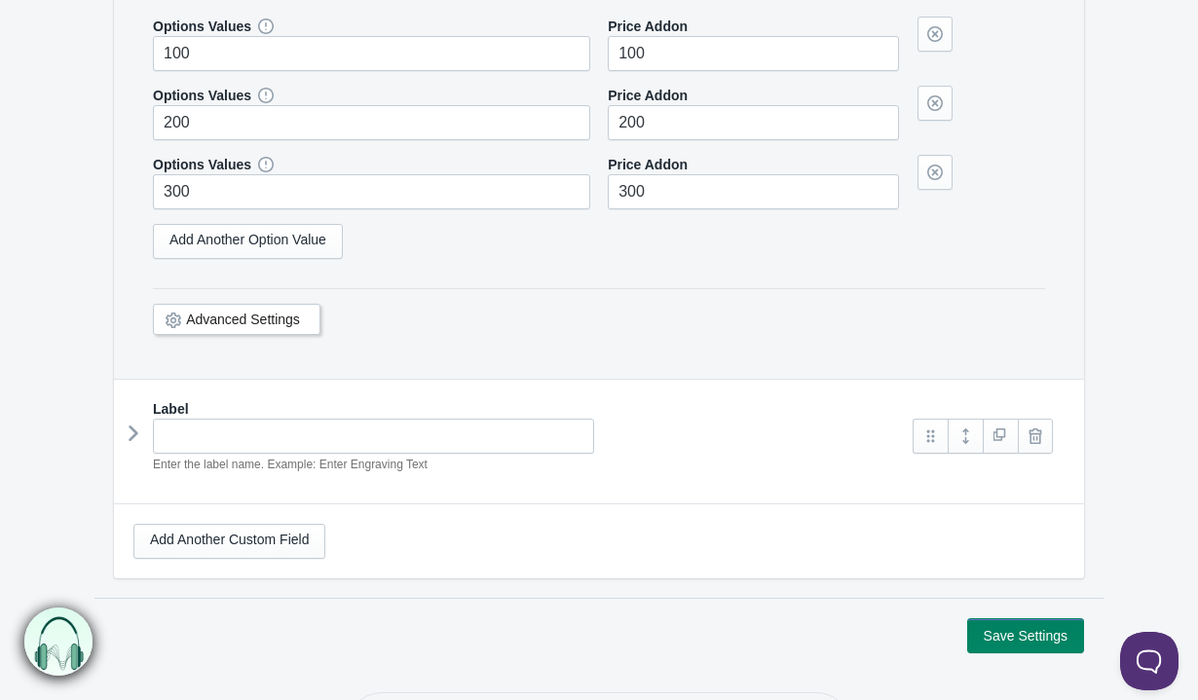
scroll to position [593, 0]
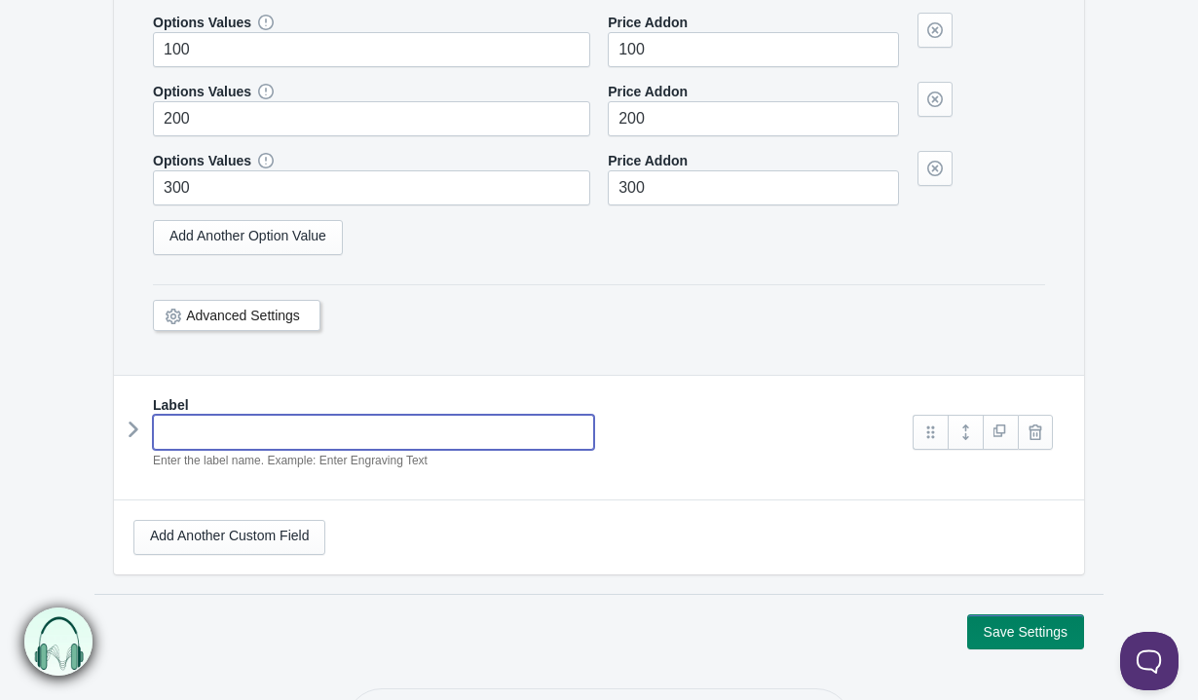
click at [263, 436] on input "text" at bounding box center [373, 432] width 441 height 35
click at [978, 420] on link at bounding box center [964, 432] width 35 height 35
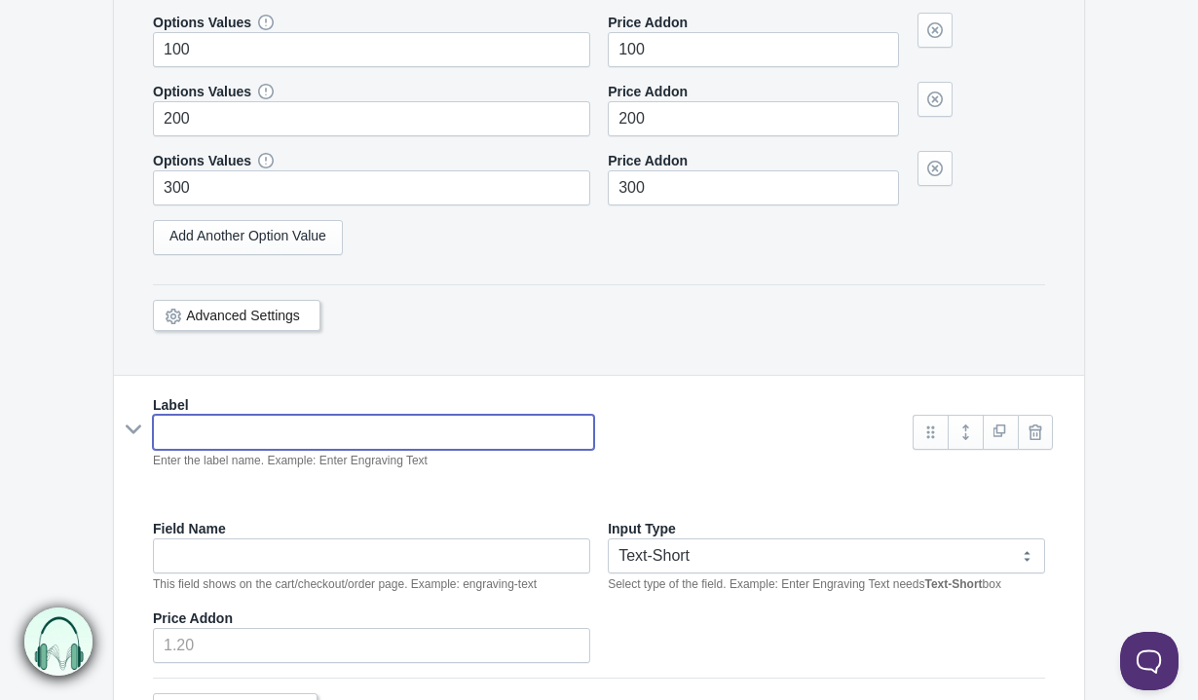
scroll to position [766, 0]
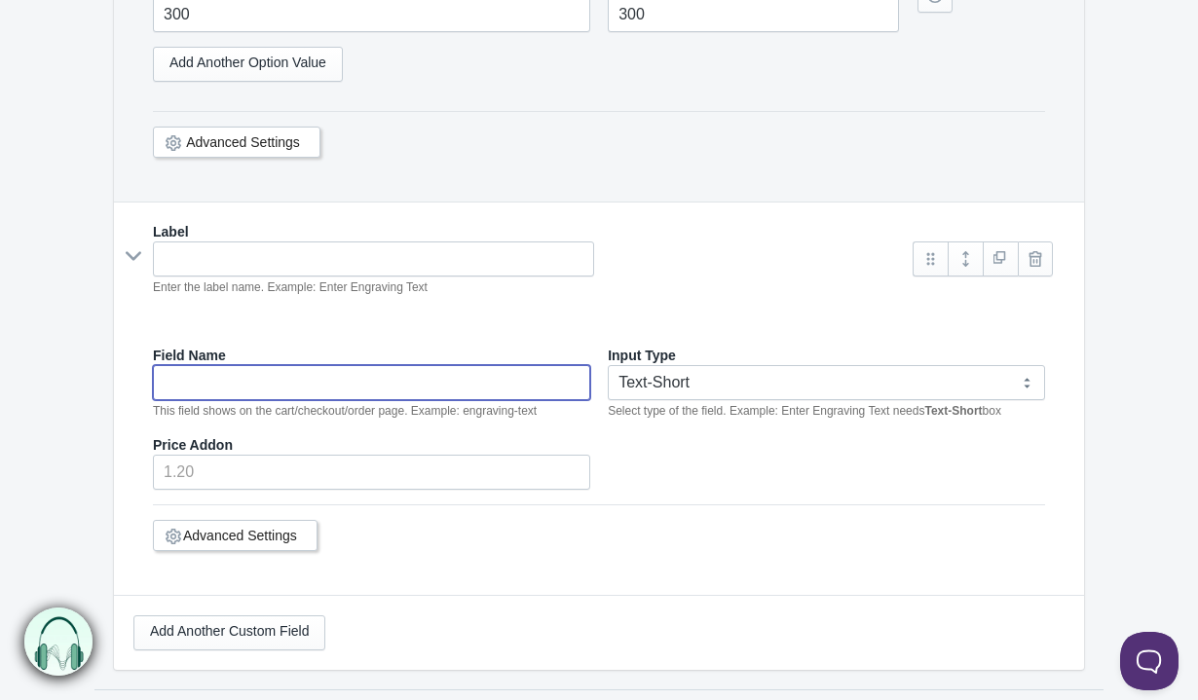
click at [400, 375] on input "text" at bounding box center [371, 382] width 437 height 35
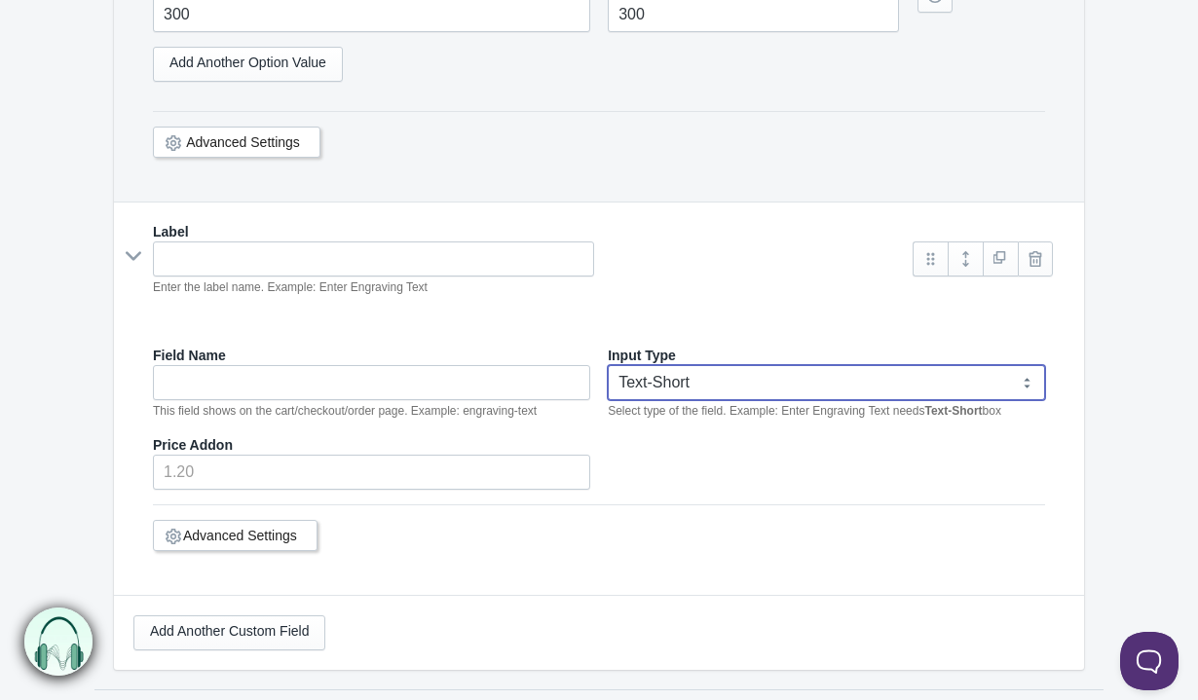
click at [725, 387] on select "Text-Short Text-Long Radio button Drop-down select Image Checkbox Datepicker" at bounding box center [826, 382] width 437 height 35
click at [608, 365] on select "Text-Short Text-Long Radio button Drop-down select Image Checkbox Datepicker" at bounding box center [826, 382] width 437 height 35
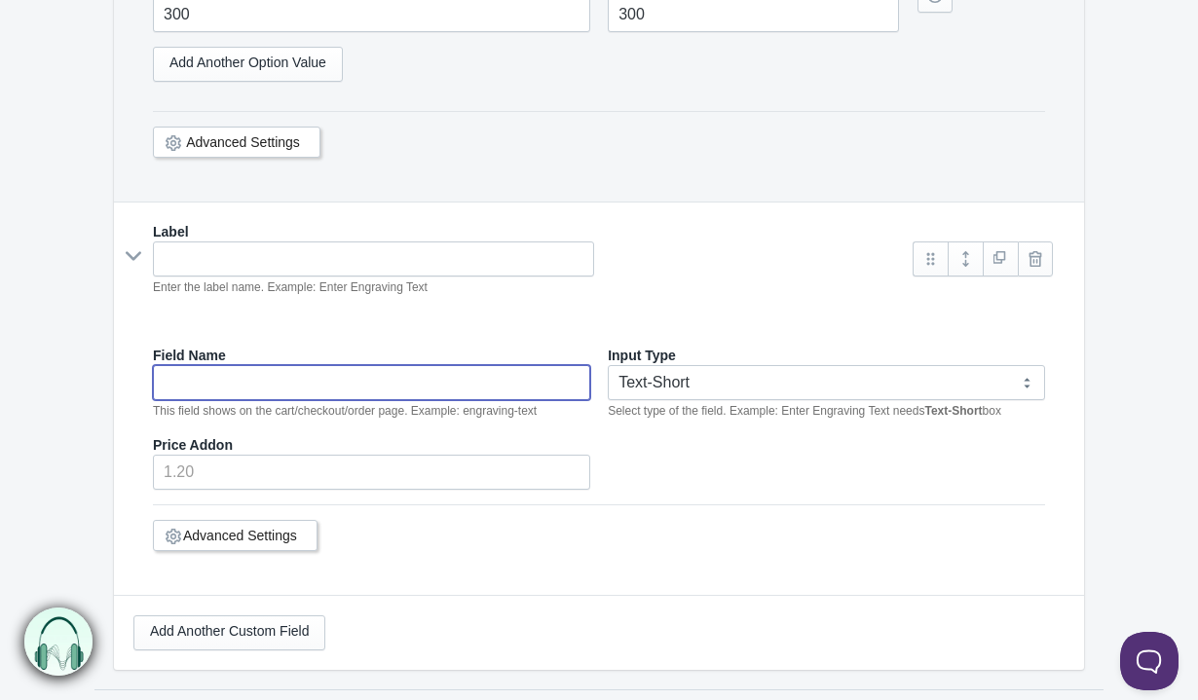
click at [455, 380] on input "text" at bounding box center [371, 382] width 437 height 35
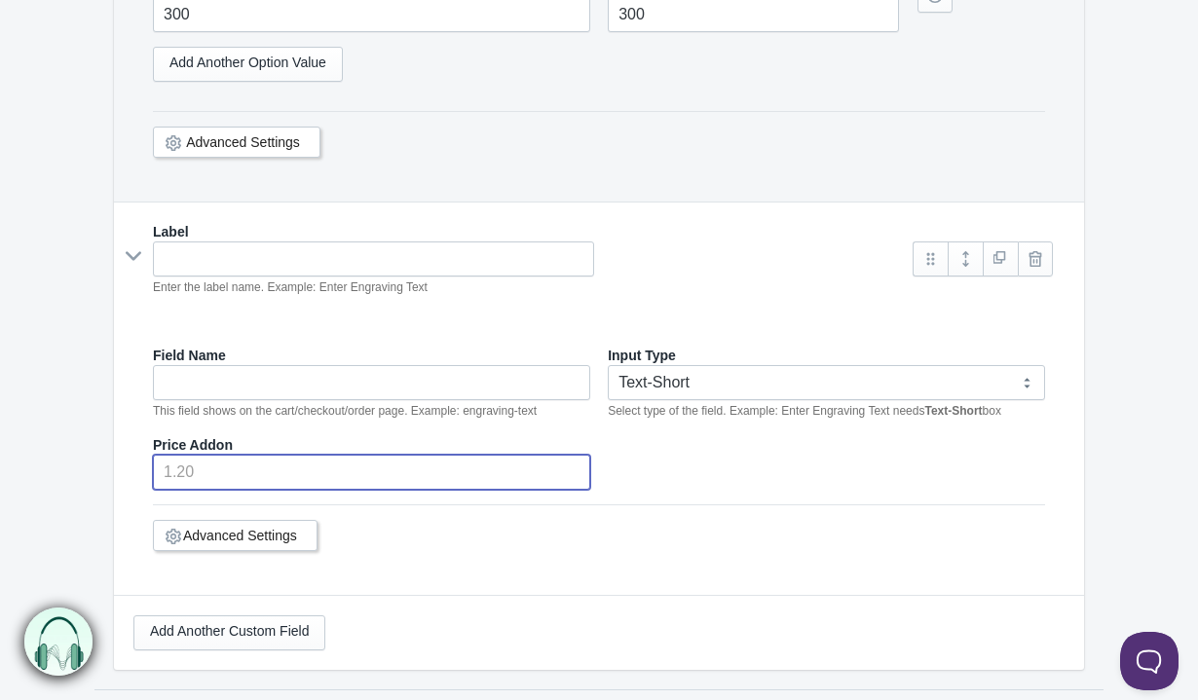
click at [396, 481] on input "number" at bounding box center [371, 472] width 437 height 35
click at [295, 539] on link "Advanced Settings" at bounding box center [240, 536] width 114 height 16
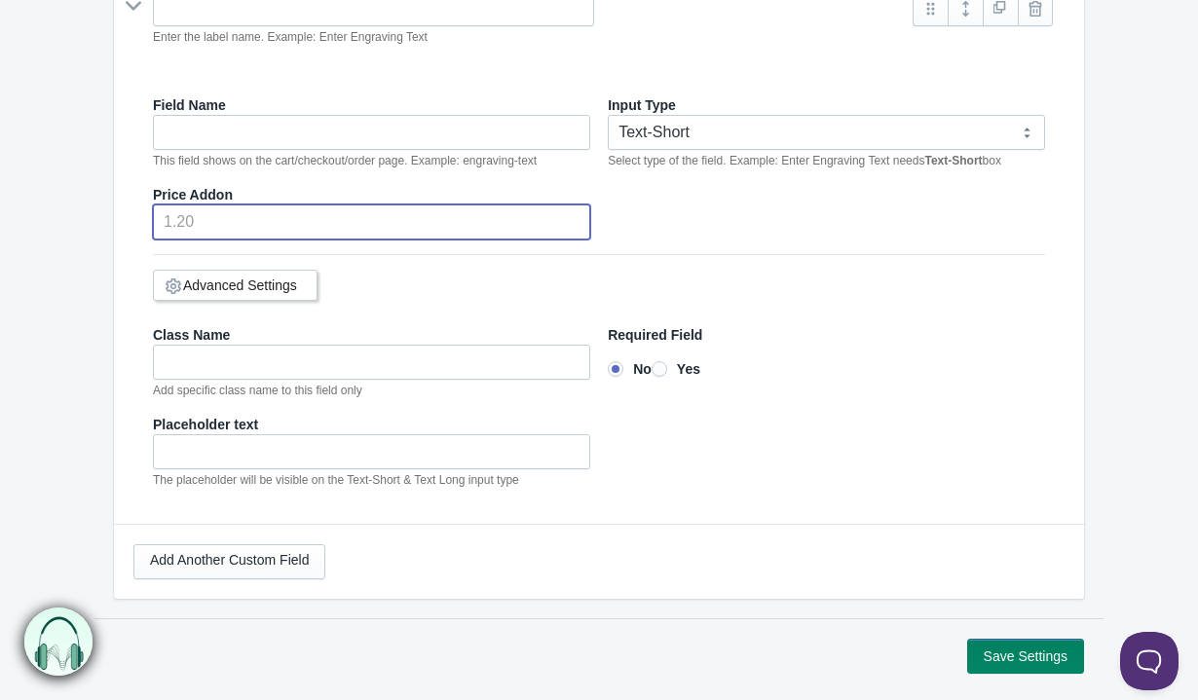
scroll to position [1021, 0]
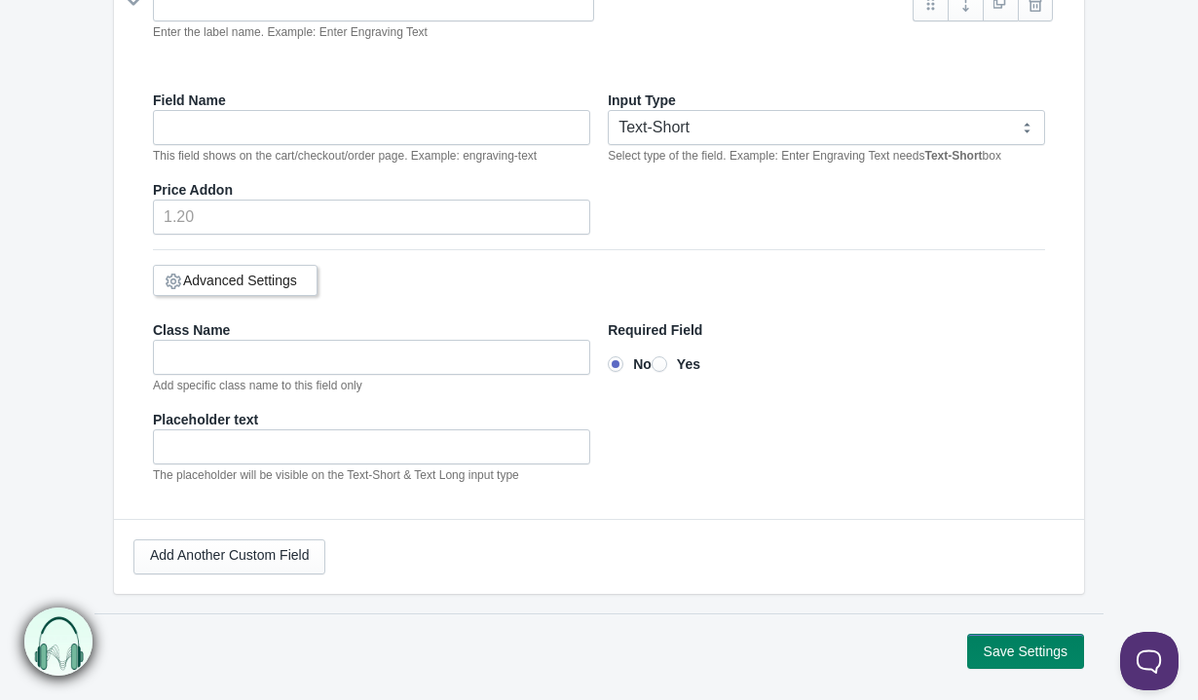
click at [1012, 657] on button "Save Settings" at bounding box center [1025, 651] width 117 height 35
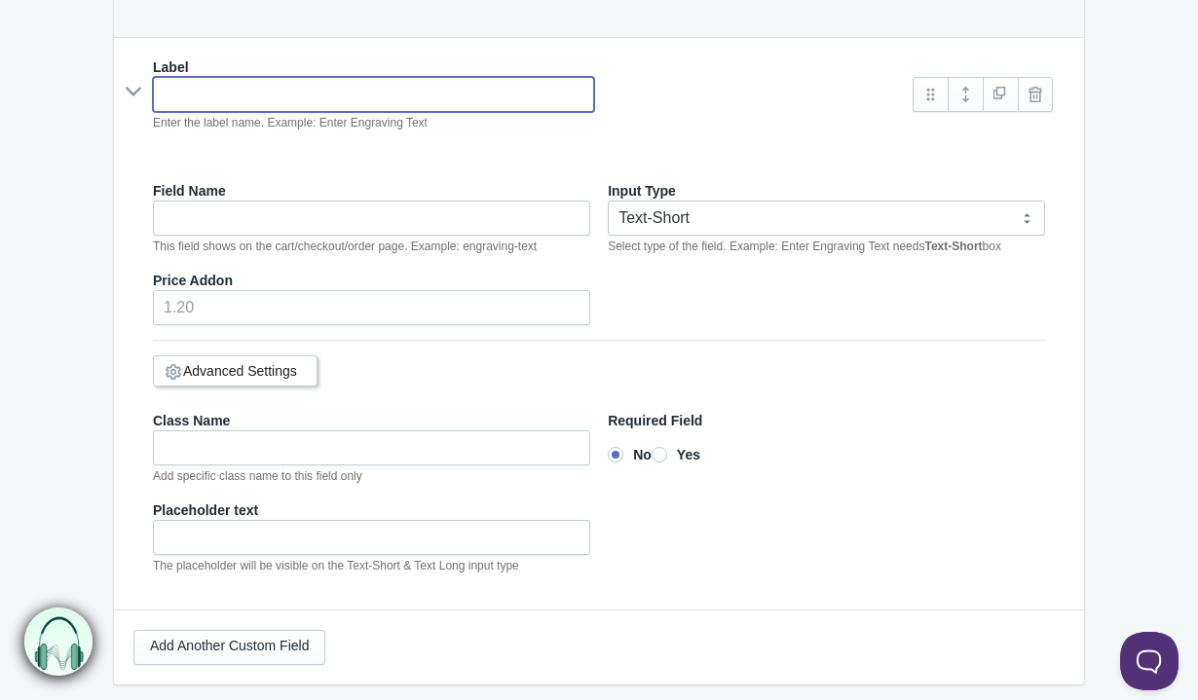
scroll to position [868, 0]
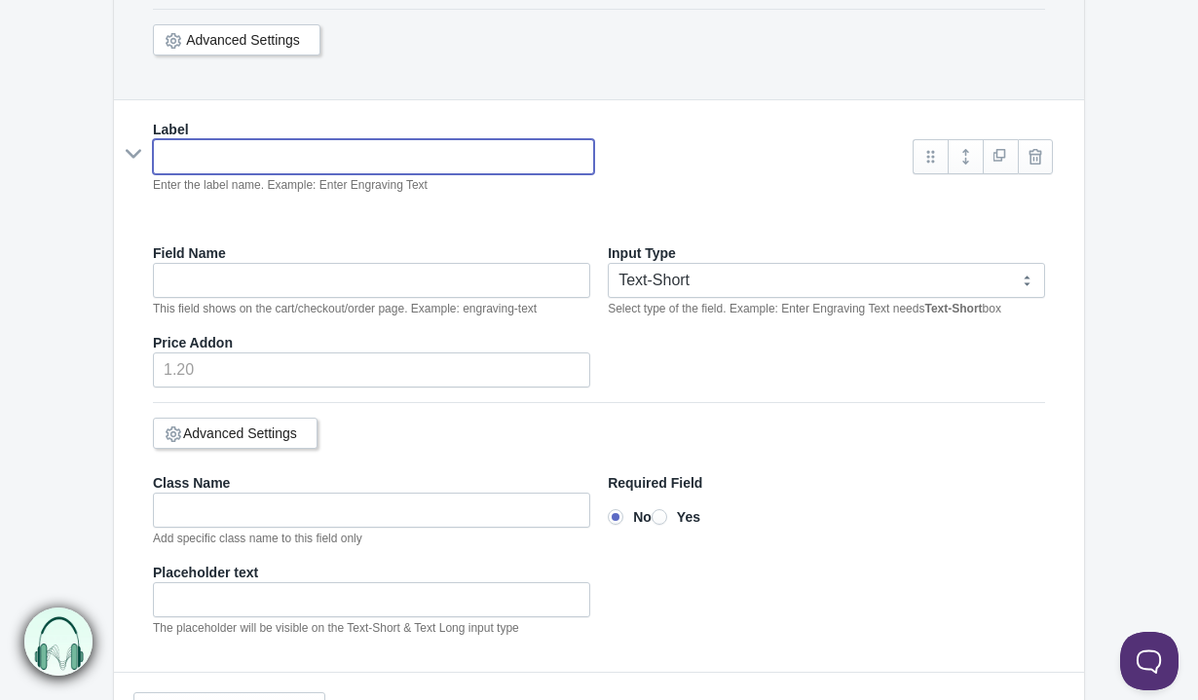
type input "N"
type input "n"
type input "NE"
type input "ne"
type input "NEW"
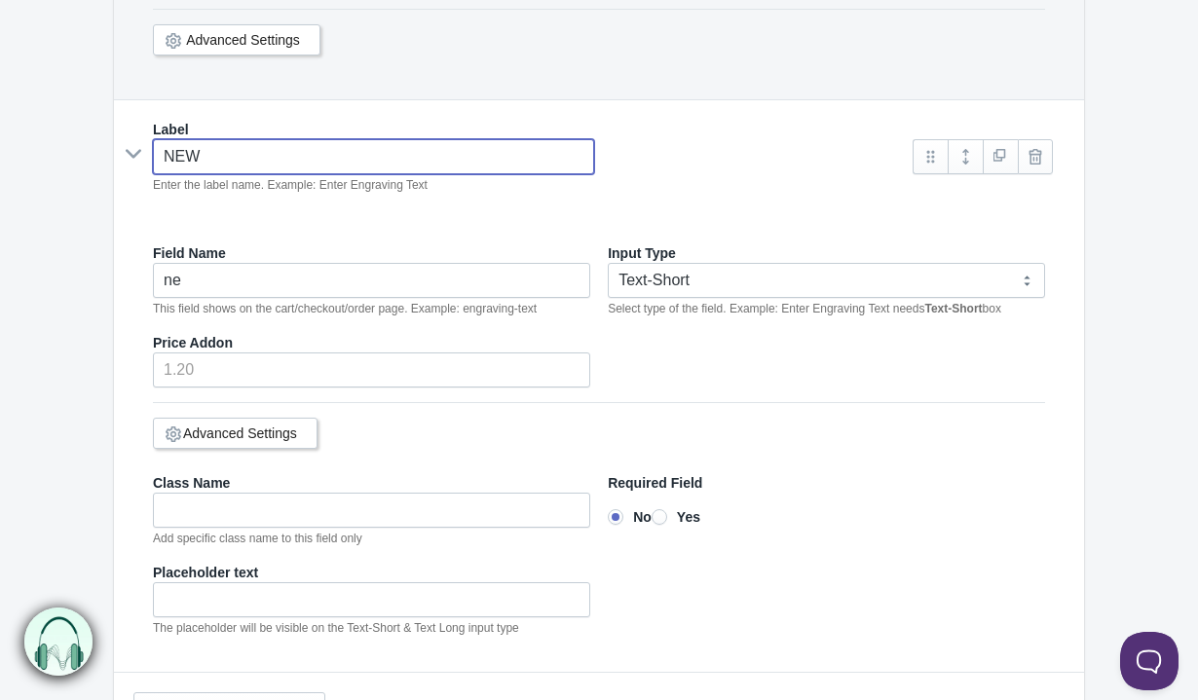
type input "new"
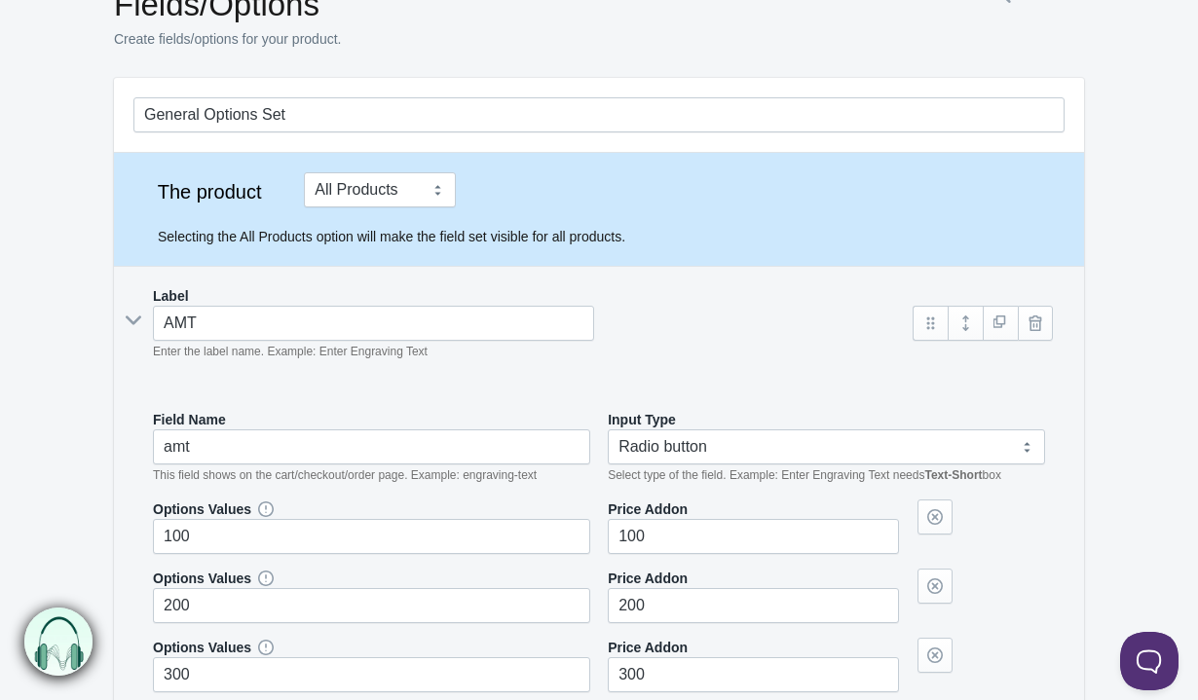
scroll to position [0, 0]
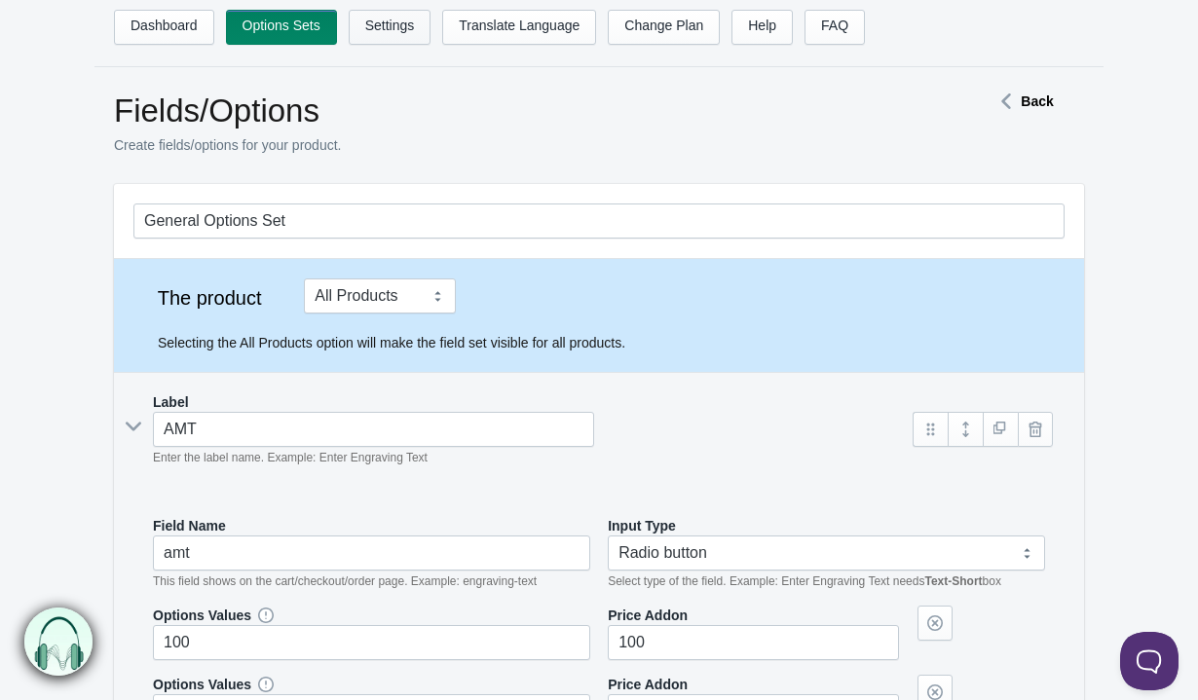
type input "NEW"
click at [397, 38] on link "Settings" at bounding box center [390, 27] width 83 height 35
